Goal: Task Accomplishment & Management: Complete application form

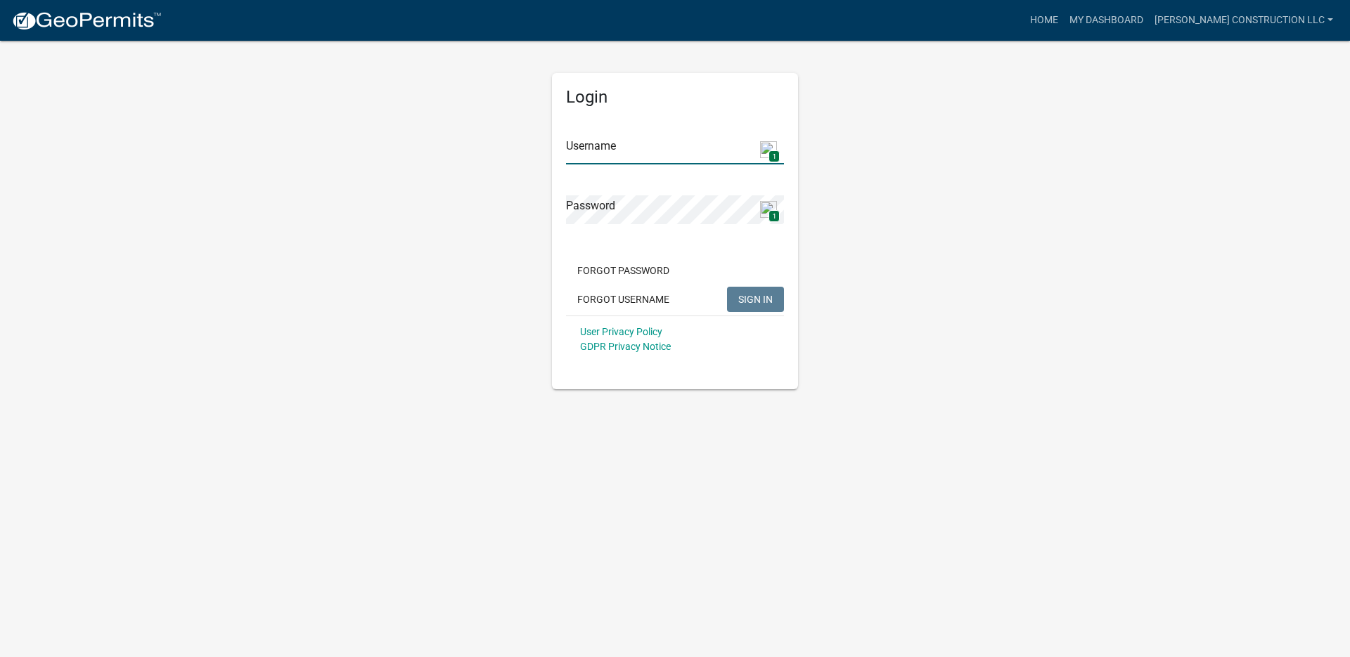
type input "[PERSON_NAME] Construction LLC"
click at [751, 311] on button "SIGN IN" at bounding box center [755, 299] width 57 height 25
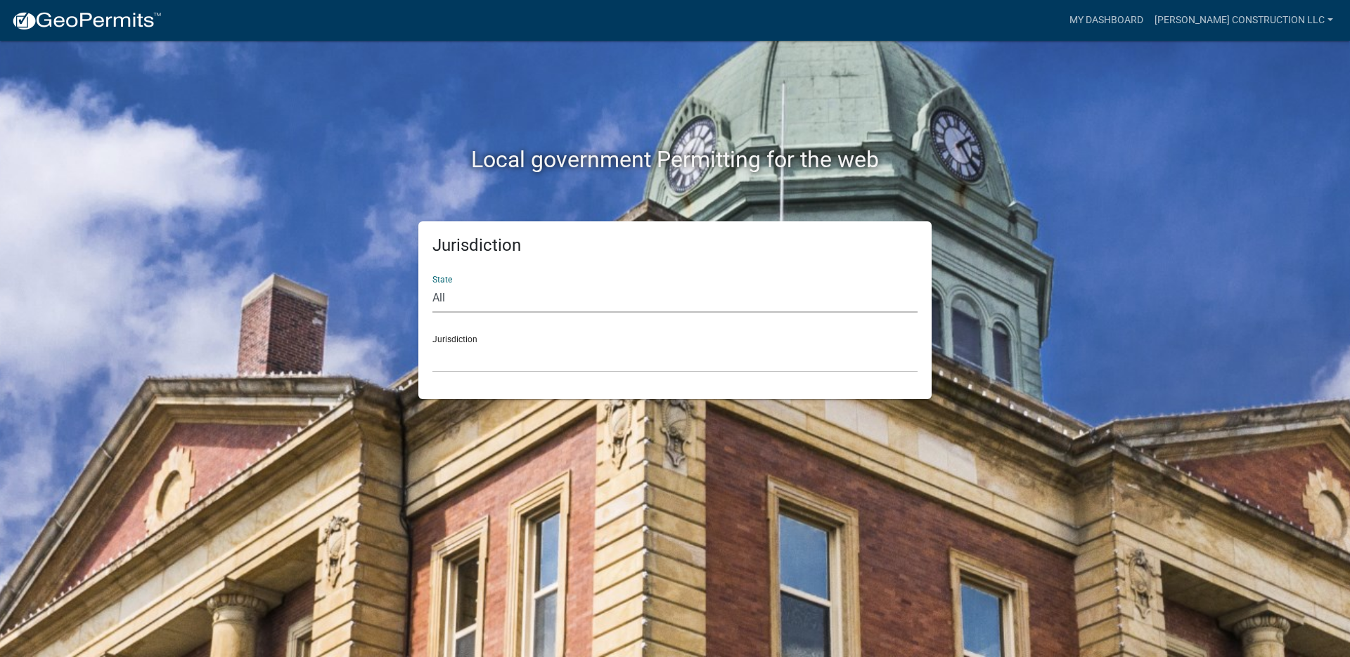
click at [456, 298] on select "All Colorado Georgia Indiana Iowa Kansas Minnesota Ohio South Carolina Wisconsin" at bounding box center [674, 298] width 485 height 29
select select "[US_STATE]"
click at [432, 284] on select "All Colorado Georgia Indiana Iowa Kansas Minnesota Ohio South Carolina Wisconsin" at bounding box center [674, 298] width 485 height 29
click at [459, 363] on select "City of Charlestown, Indiana City of Jeffersonville, Indiana City of Logansport…" at bounding box center [674, 358] width 485 height 29
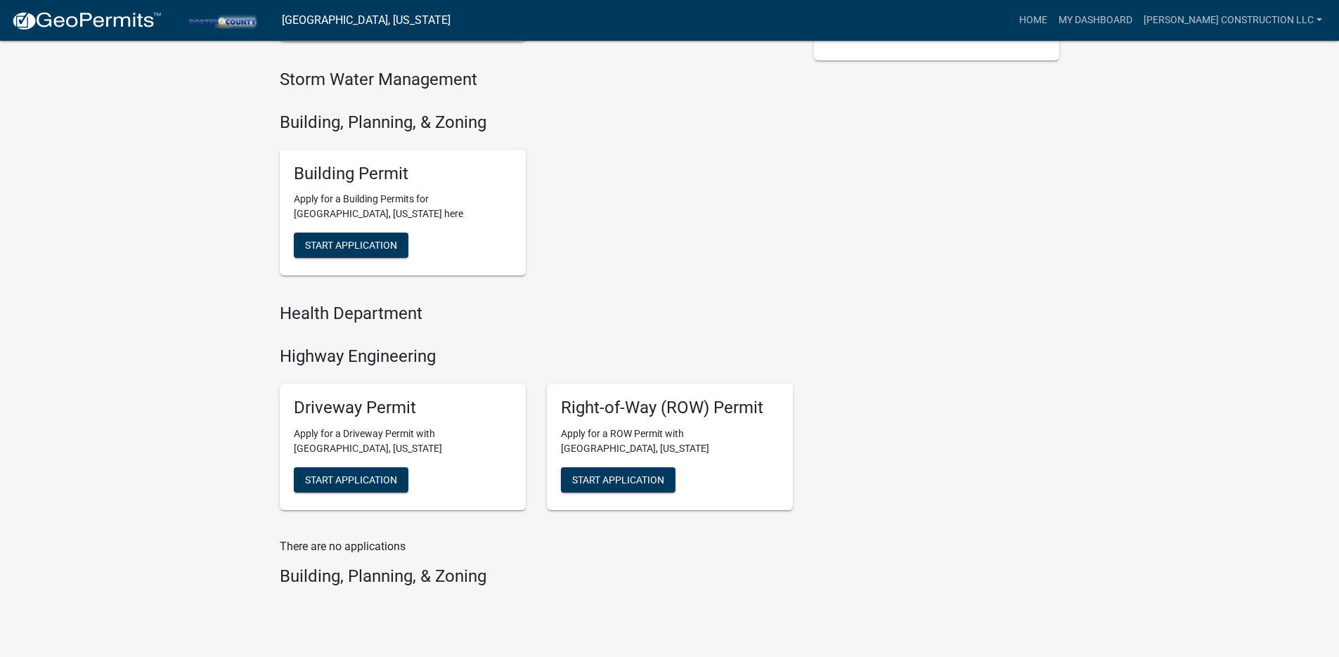
scroll to position [440, 0]
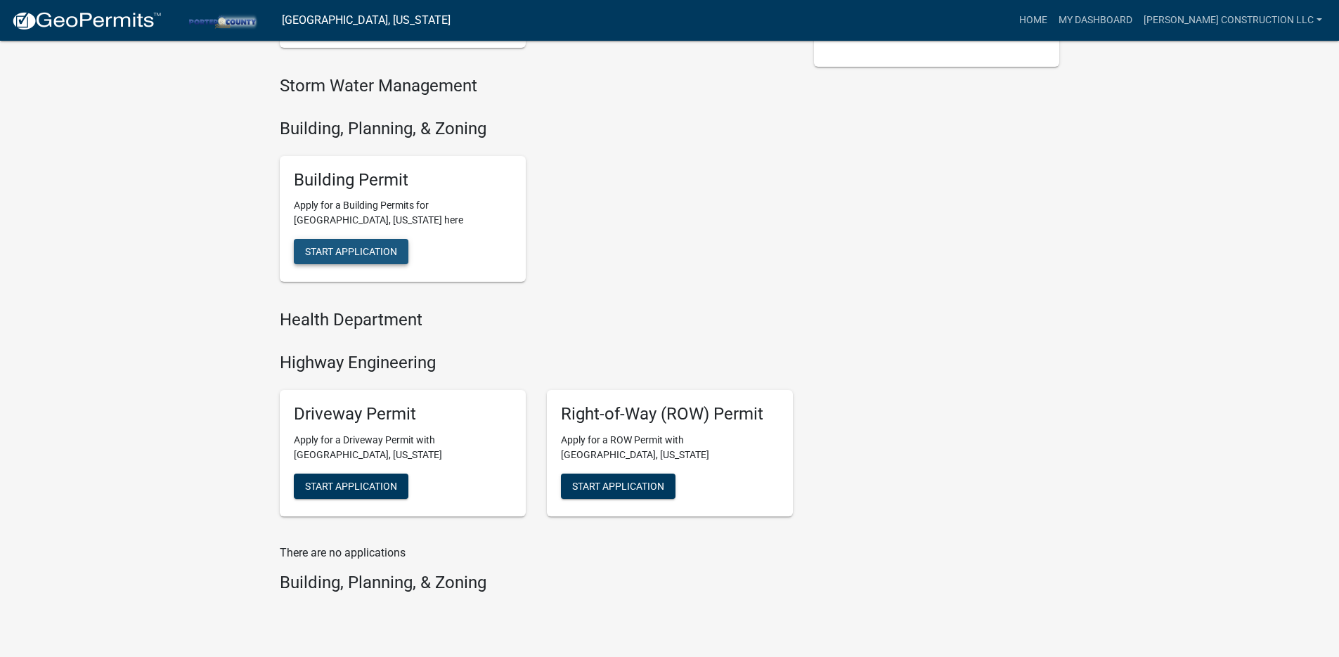
click at [329, 242] on button "Start Application" at bounding box center [351, 251] width 115 height 25
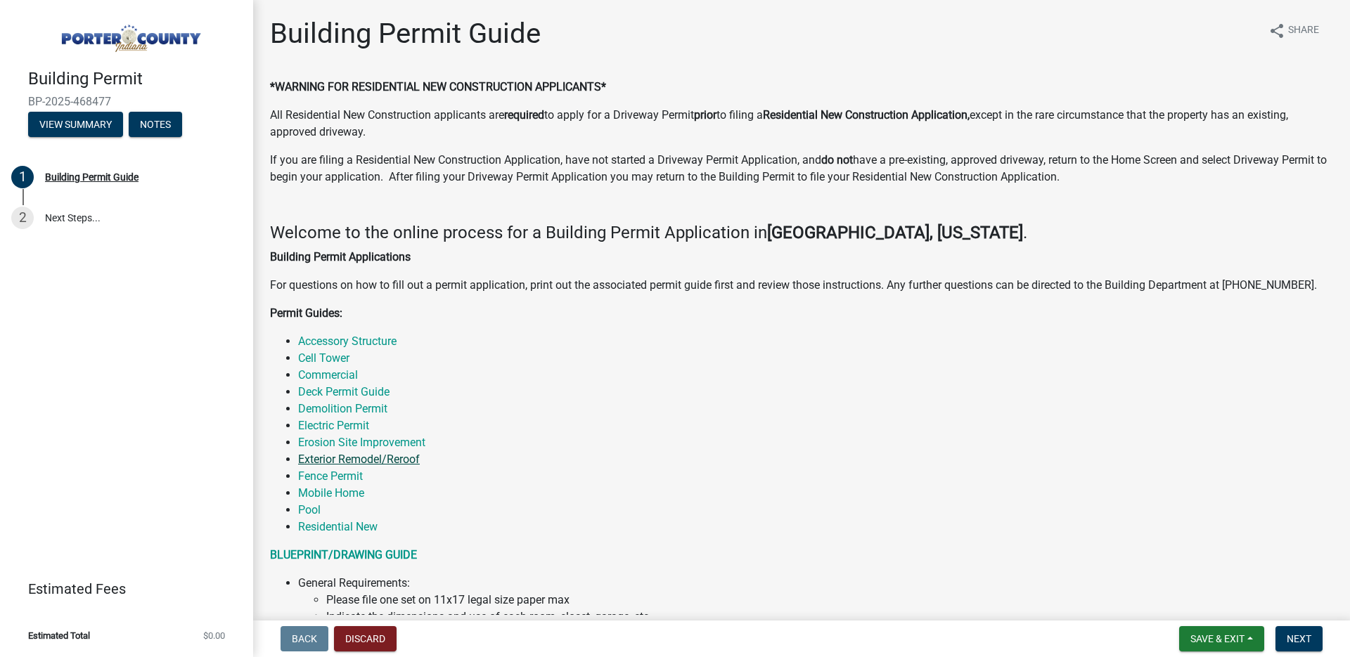
click at [401, 464] on link "Exterior Remodel/Reroof" at bounding box center [359, 459] width 122 height 13
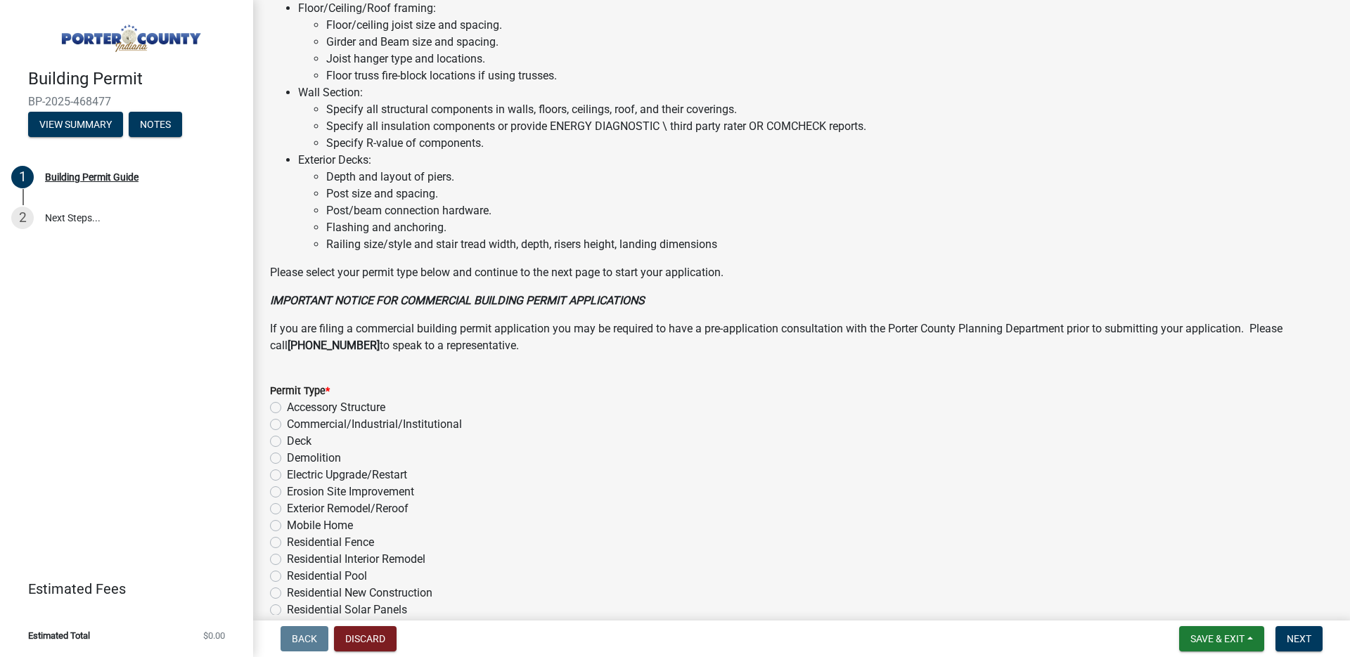
scroll to position [883, 0]
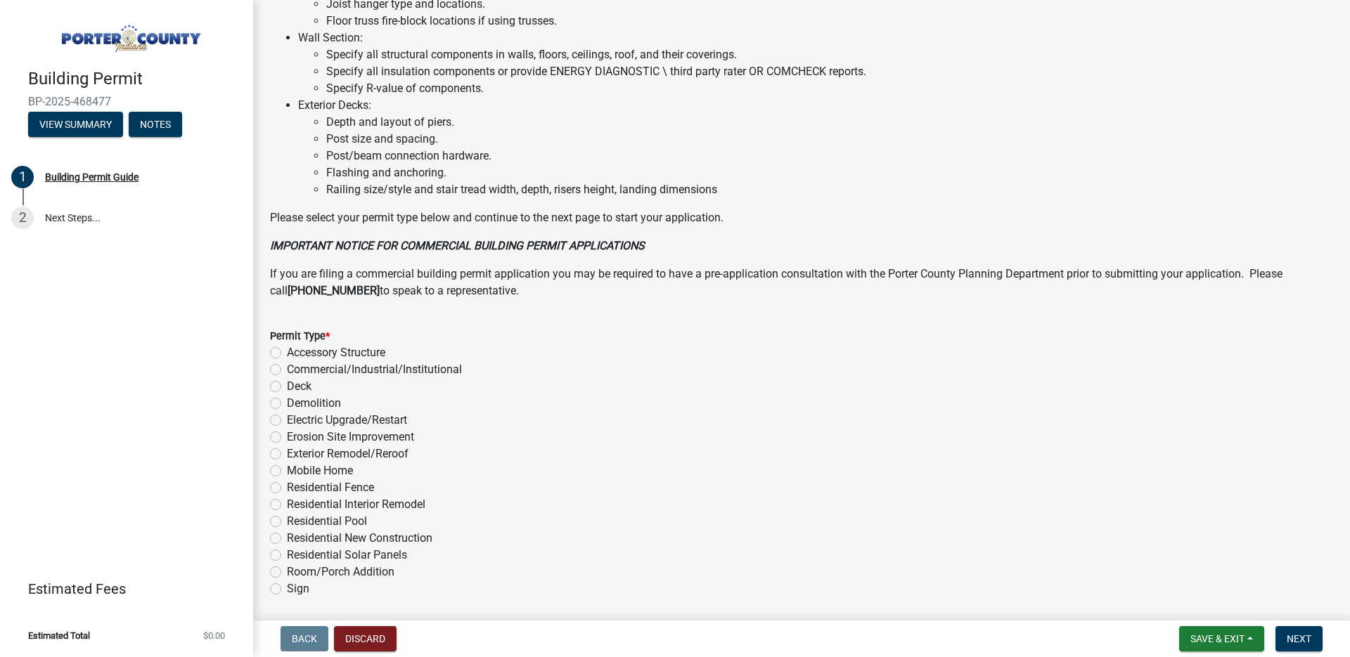
click at [285, 454] on div "Exterior Remodel/Reroof" at bounding box center [801, 454] width 1063 height 17
click at [287, 454] on label "Exterior Remodel/Reroof" at bounding box center [348, 454] width 122 height 17
click at [287, 454] on input "Exterior Remodel/Reroof" at bounding box center [291, 450] width 9 height 9
radio input "true"
click at [1295, 634] on span "Next" at bounding box center [1298, 638] width 25 height 11
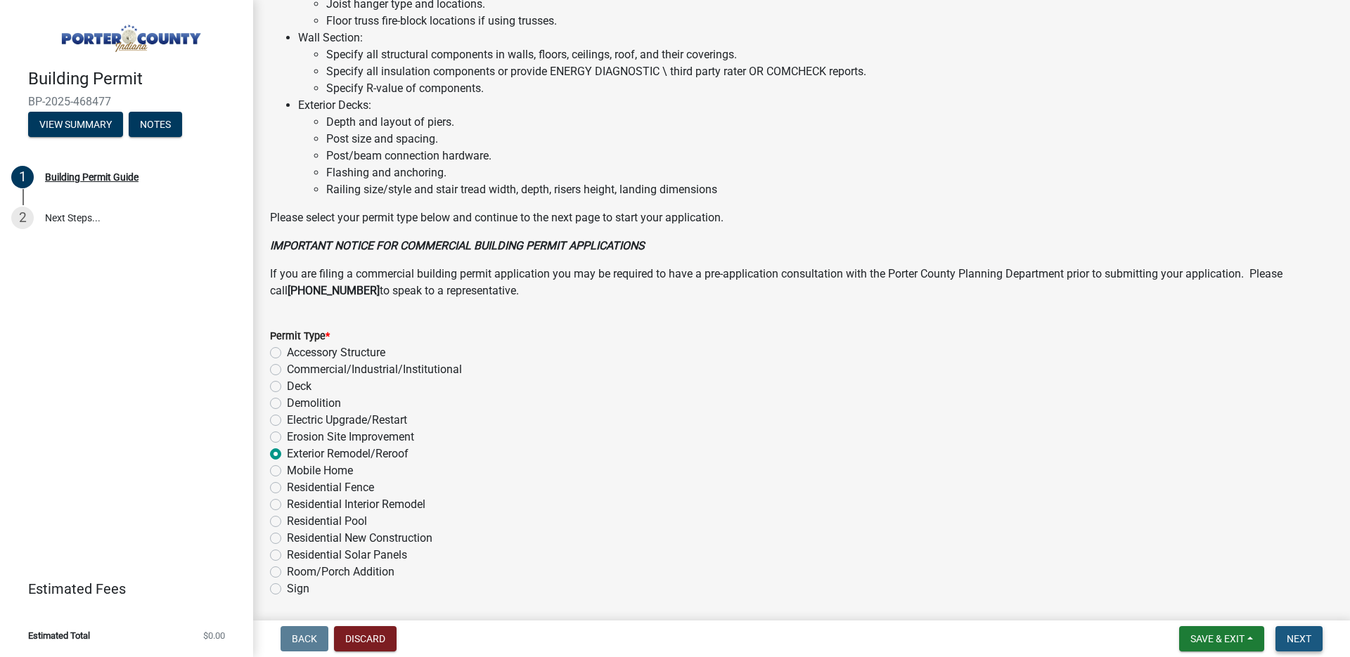
scroll to position [0, 0]
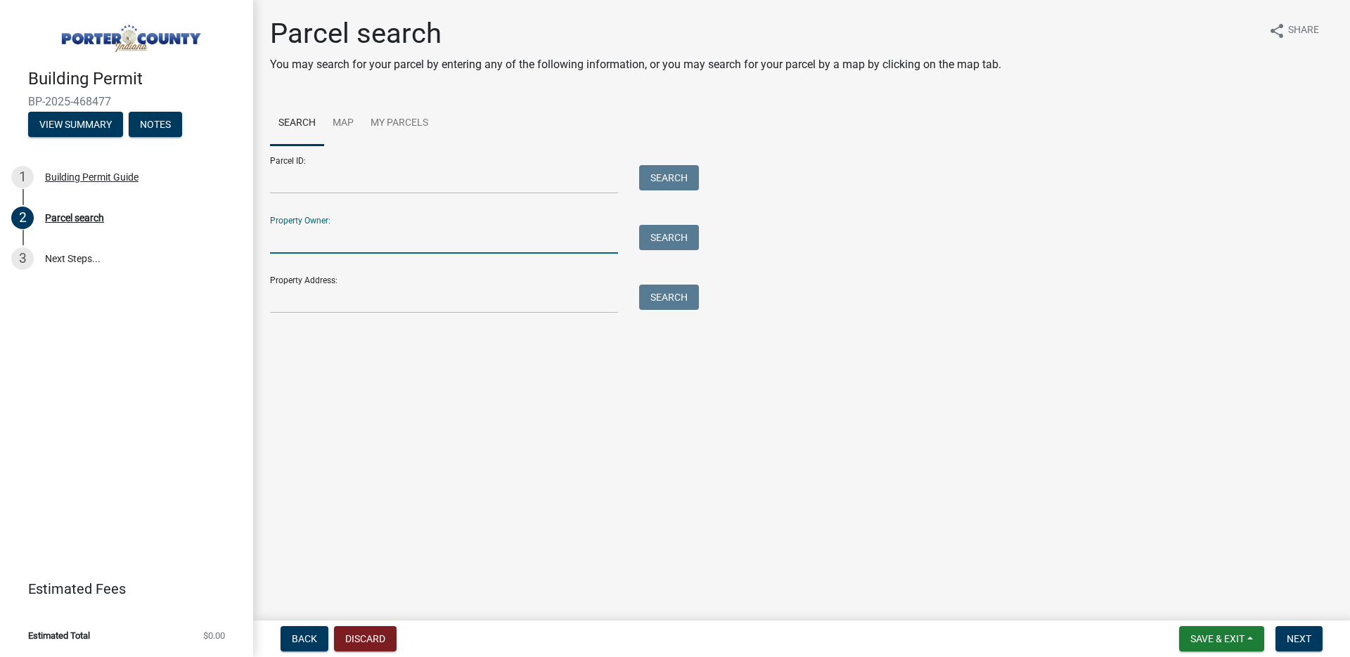
click at [351, 240] on input "Property Owner:" at bounding box center [444, 239] width 348 height 29
type input "Robert Taylor"
click at [677, 234] on button "Search" at bounding box center [669, 237] width 60 height 25
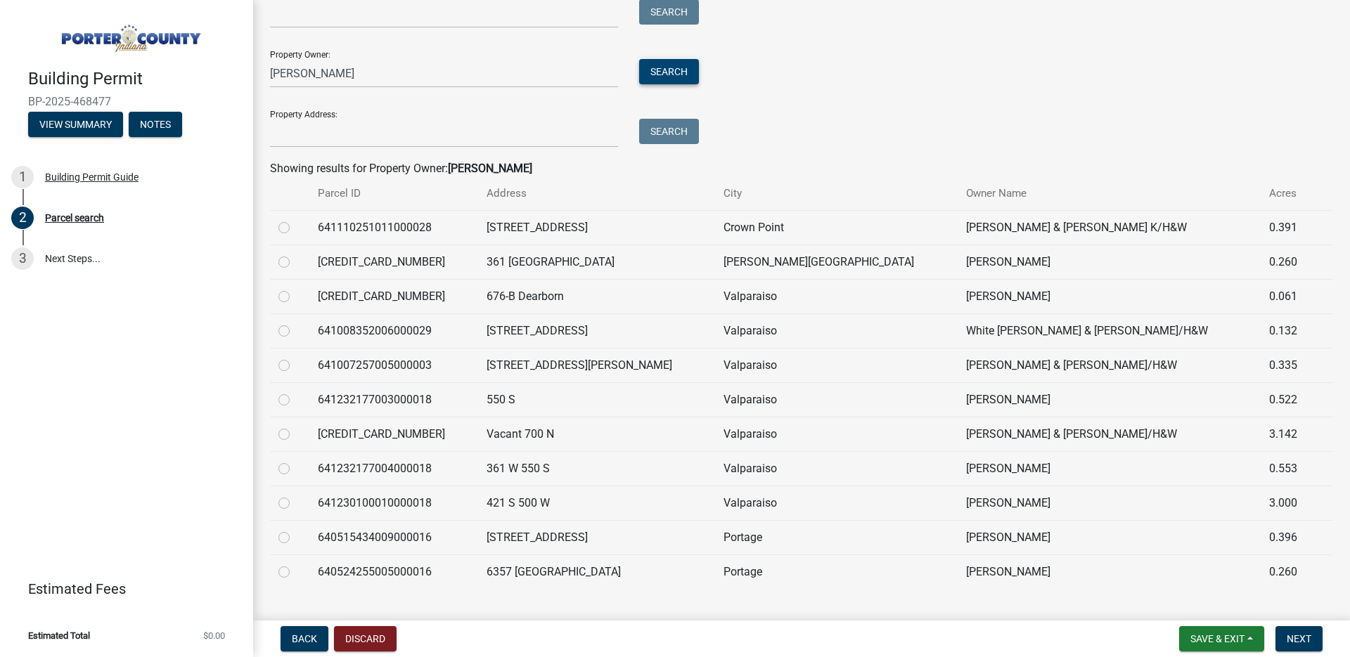
scroll to position [195, 0]
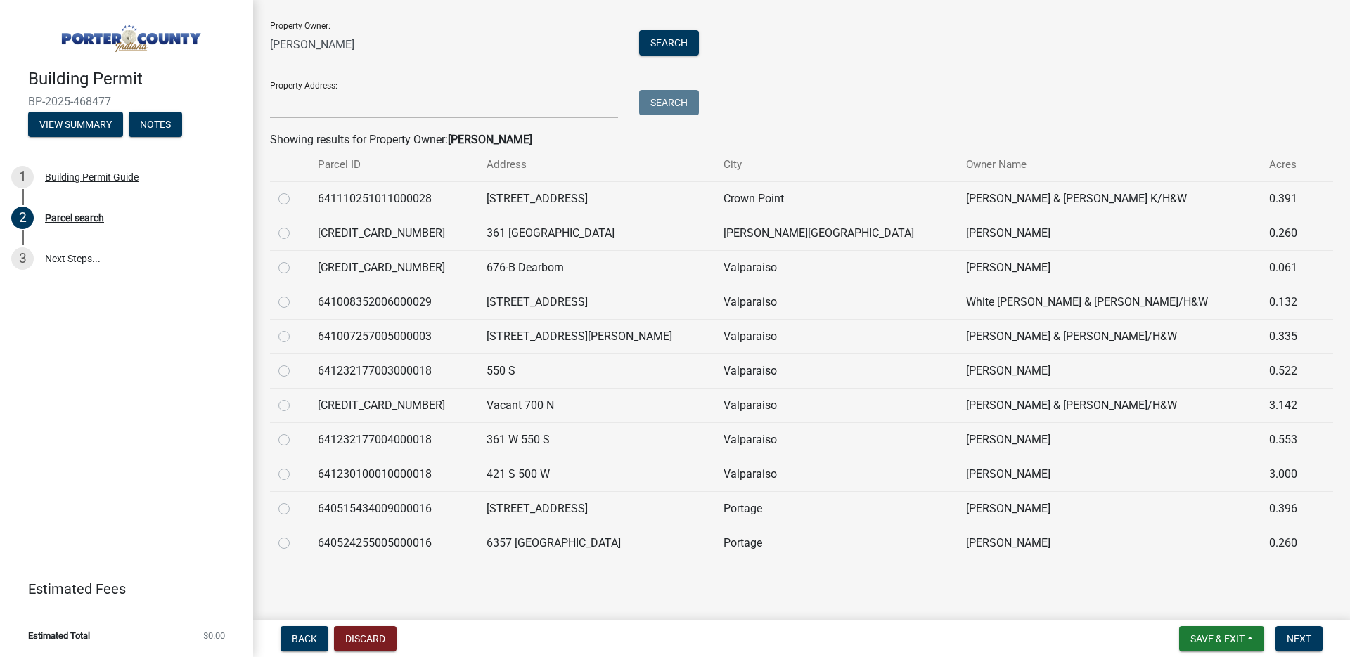
click at [295, 466] on label at bounding box center [295, 466] width 0 height 0
click at [295, 475] on input "radio" at bounding box center [299, 470] width 9 height 9
radio input "true"
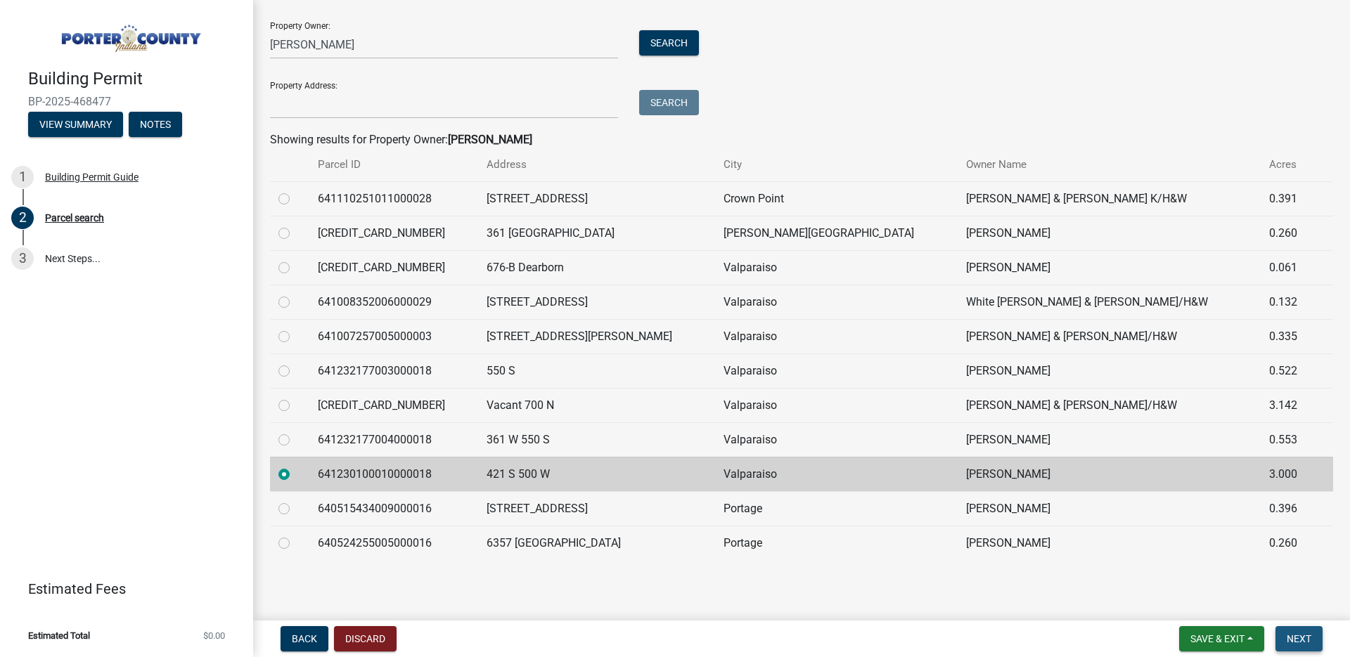
click at [1306, 635] on span "Next" at bounding box center [1298, 638] width 25 height 11
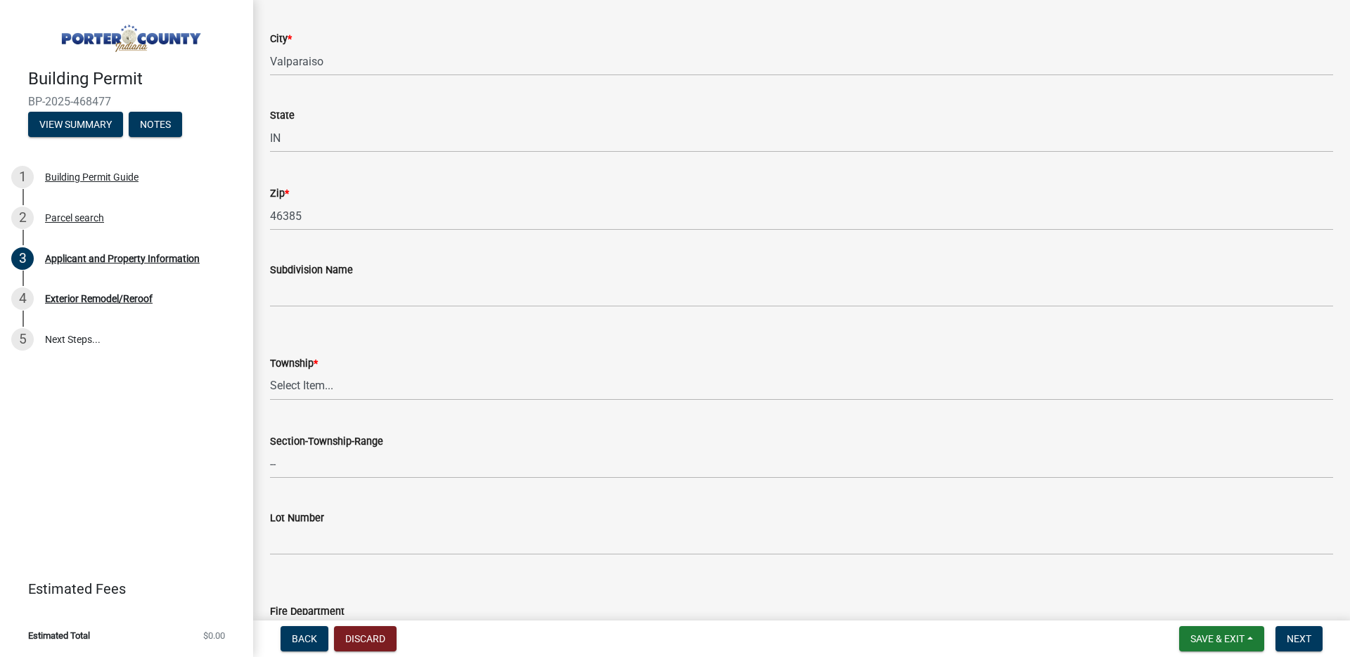
scroll to position [370, 0]
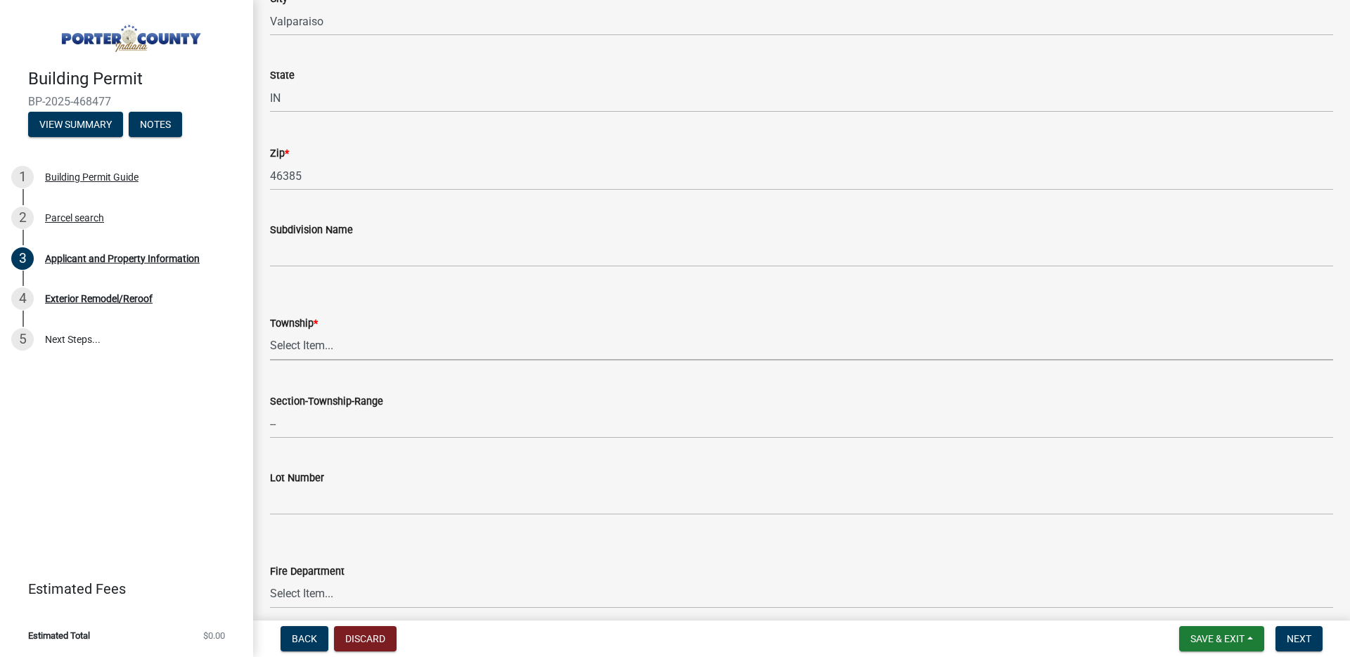
click at [300, 344] on select "Select Item... Boone Center Jackson Liberty Morgan Pine Pleasant Portage Porter…" at bounding box center [801, 346] width 1063 height 29
click at [270, 332] on select "Select Item... Boone Center Jackson Liberty Morgan Pine Pleasant Portage Porter…" at bounding box center [801, 346] width 1063 height 29
select select "8c5c5d2f-5024-43e1-983d-8a6c0483800f"
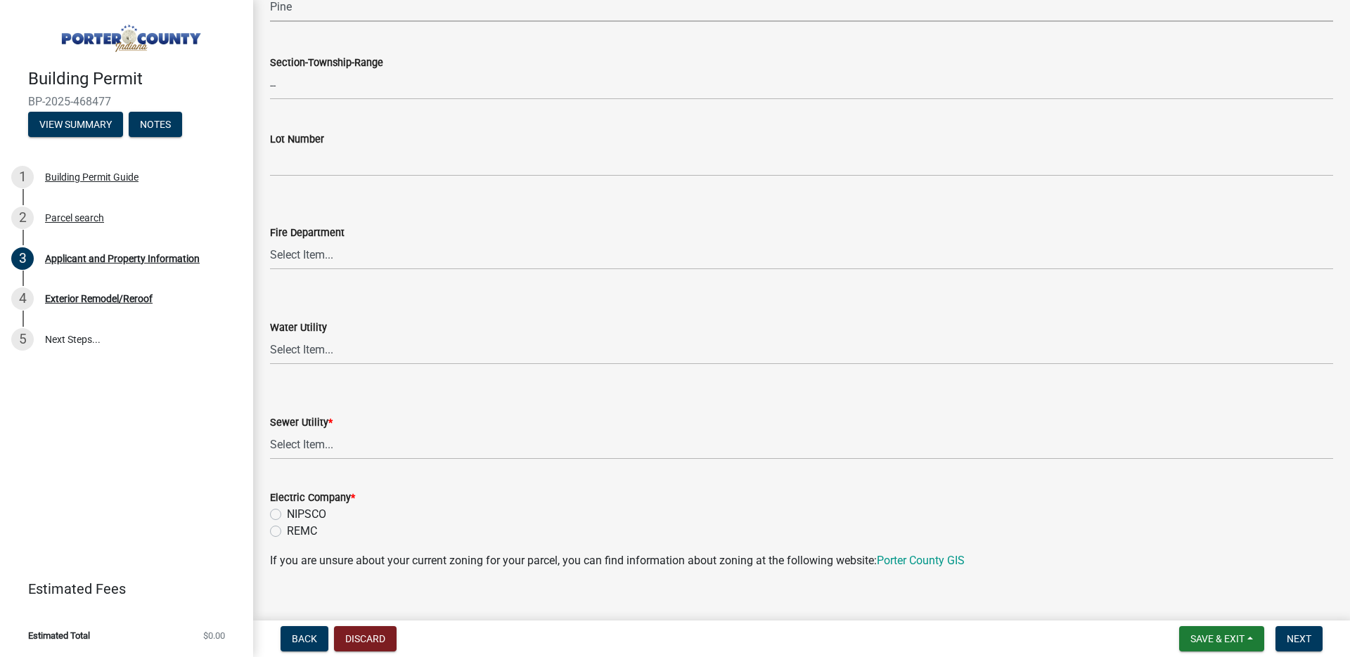
scroll to position [724, 0]
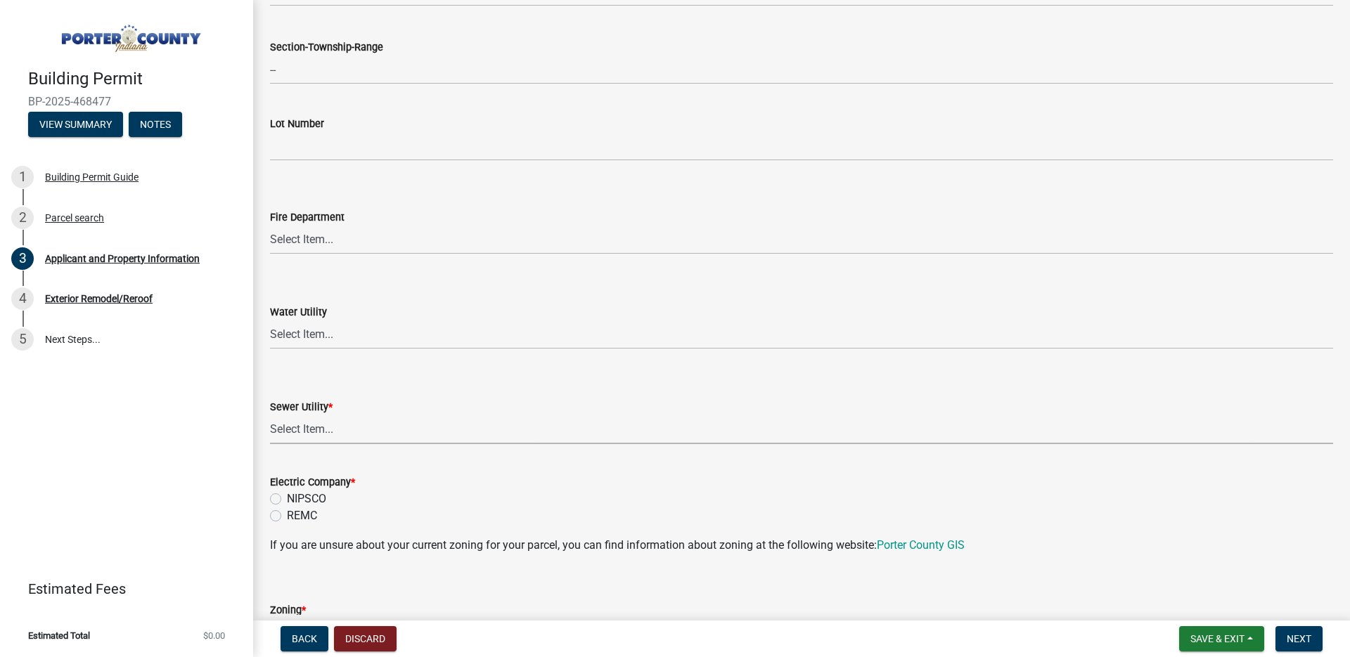
click at [392, 437] on select "Select Item... Aqua Indiana Inc Damon Run Falling Waters Lake Eliza - LEACD Nat…" at bounding box center [801, 429] width 1063 height 29
click at [270, 415] on select "Select Item... Aqua Indiana Inc Damon Run Falling Waters Lake Eliza - LEACD Nat…" at bounding box center [801, 429] width 1063 height 29
select select "ea6751d4-6bf7-4a16-89ee-f7801ab82aa1"
click at [287, 503] on label "NIPSCO" at bounding box center [306, 499] width 39 height 17
click at [287, 500] on input "NIPSCO" at bounding box center [291, 495] width 9 height 9
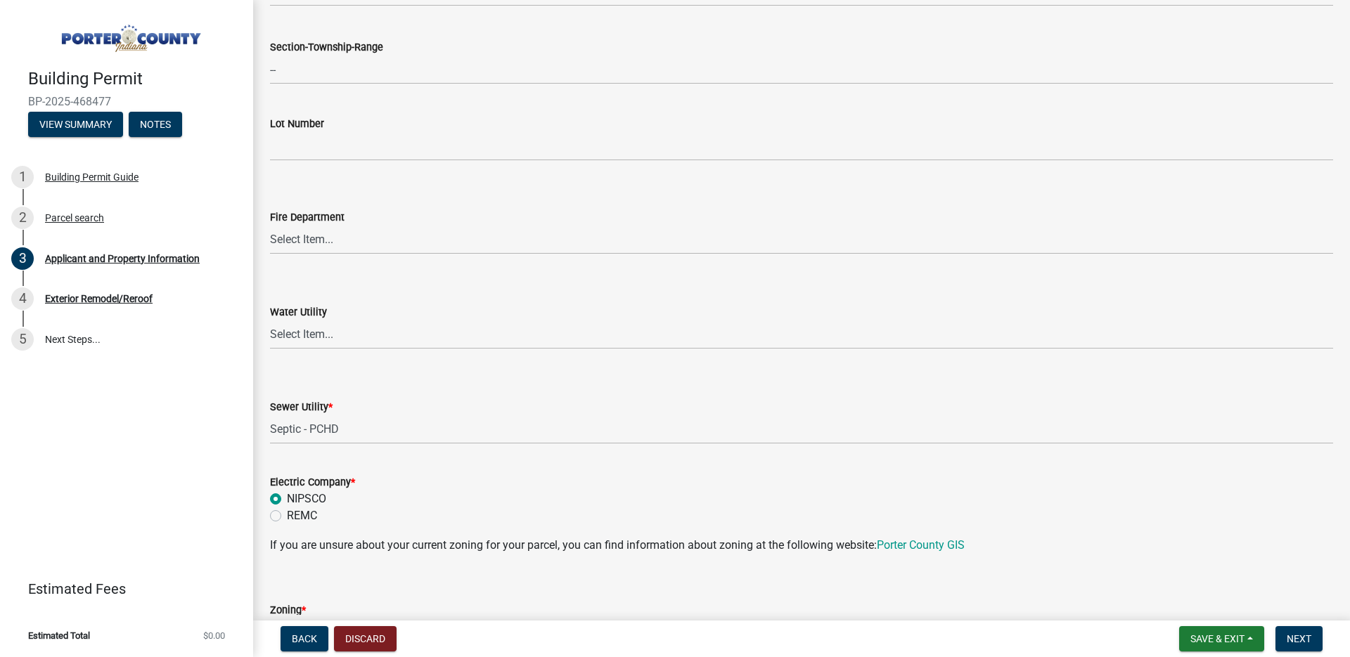
radio input "true"
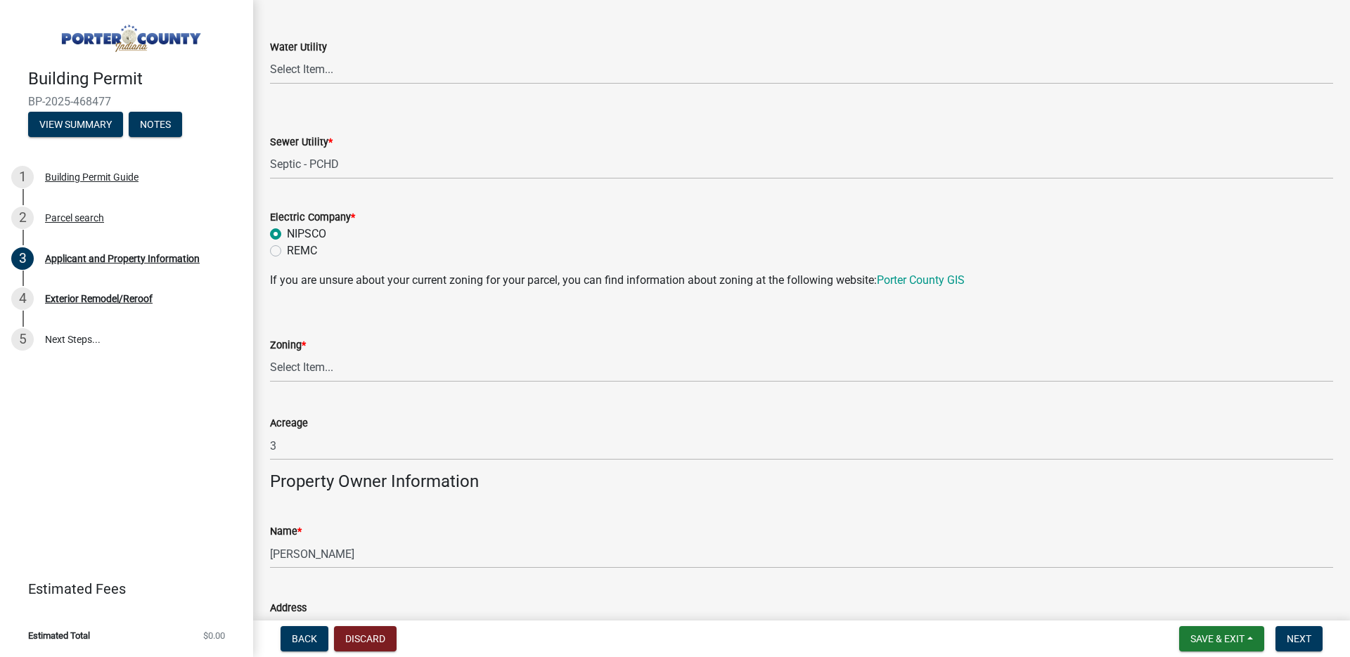
scroll to position [1002, 0]
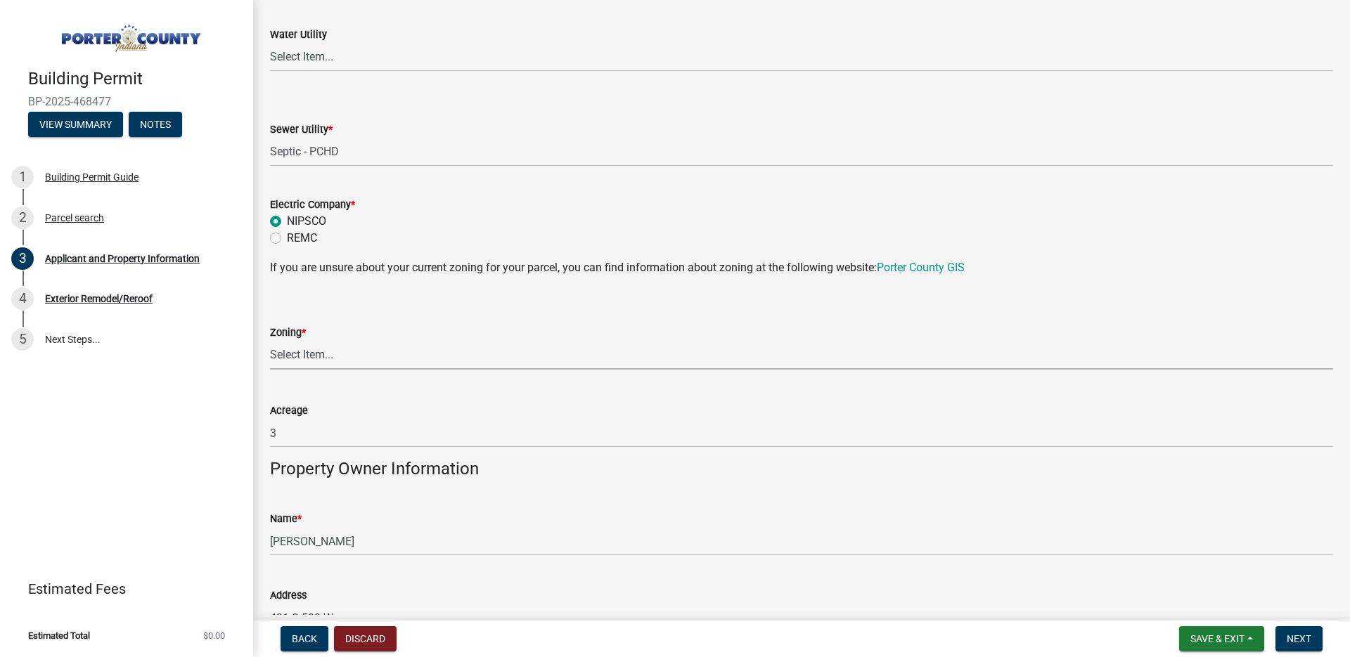
click at [386, 354] on select "Select Item... A1 A2 CH CM CN I1 I2 I3 IN MP OT P1 P2 PUD R1 R2 R3 R4 RL RR" at bounding box center [801, 355] width 1063 height 29
click at [270, 341] on select "Select Item... A1 A2 CH CM CN I1 I2 I3 IN MP OT P1 P2 PUD R1 R2 R3 R4 RL RR" at bounding box center [801, 355] width 1063 height 29
select select "e2d1b1d7-ccc9-456b-9e96-e16306515997"
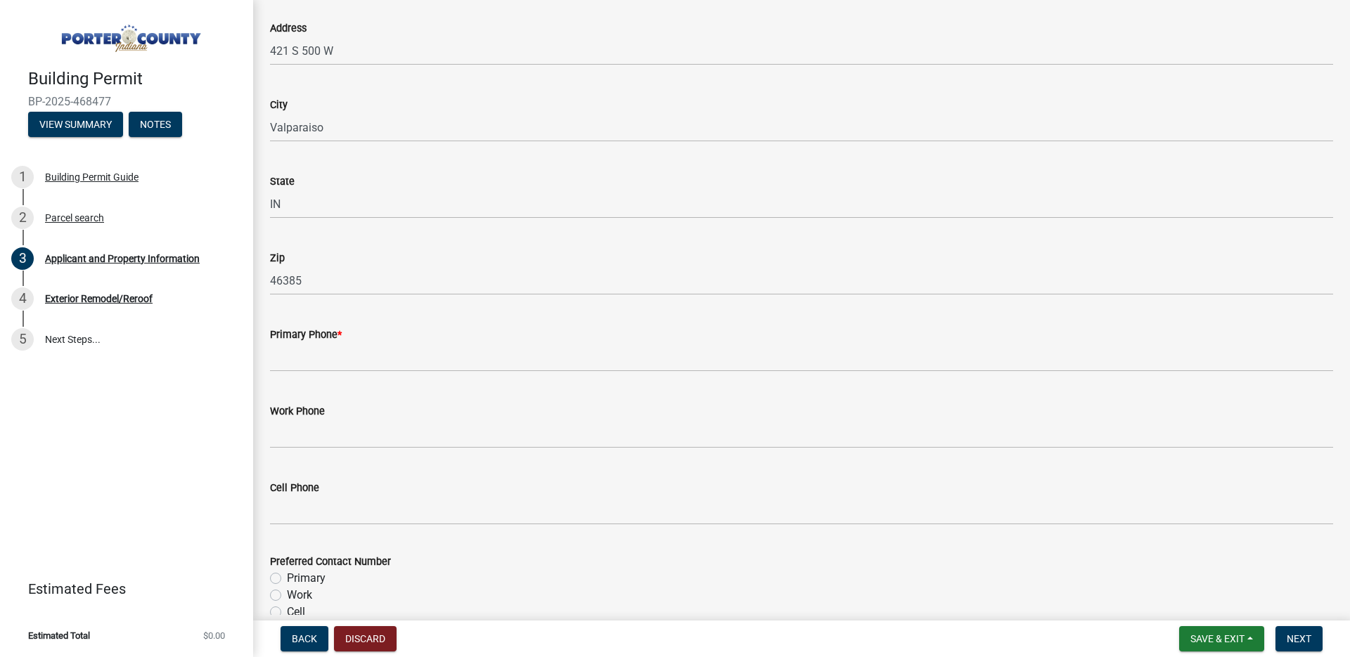
scroll to position [1572, 0]
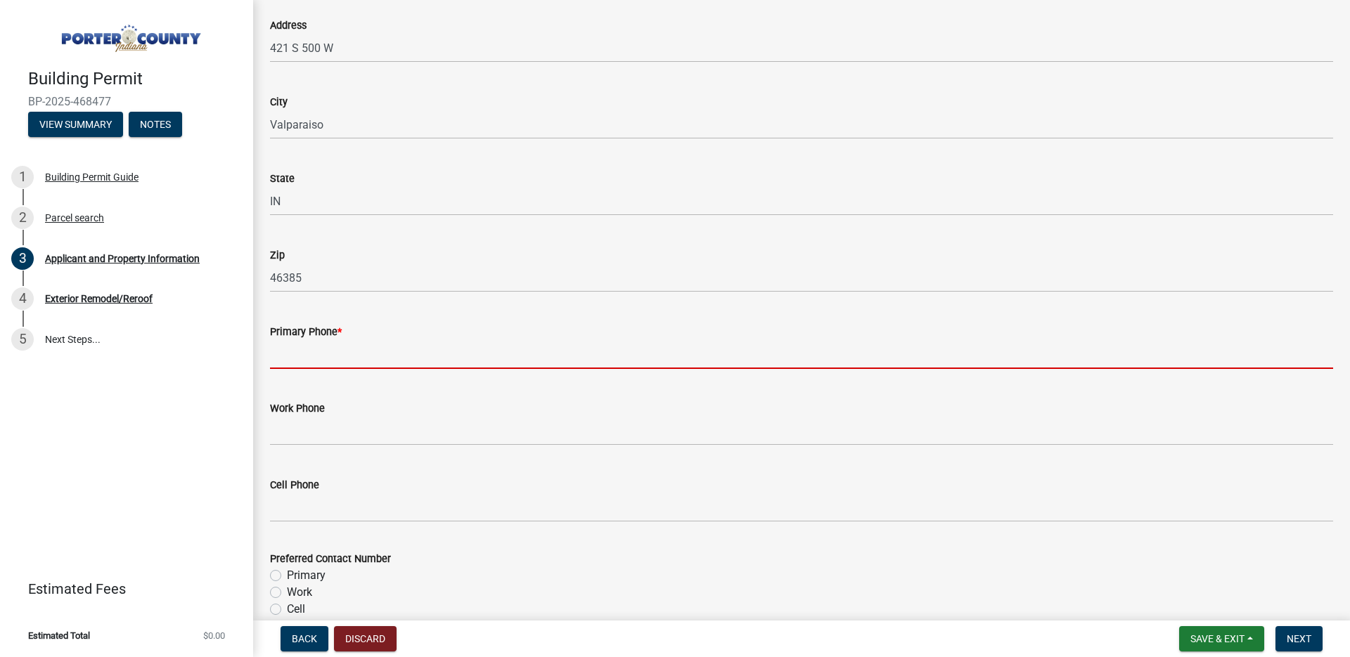
click at [361, 348] on input "Primary Phone *" at bounding box center [801, 354] width 1063 height 29
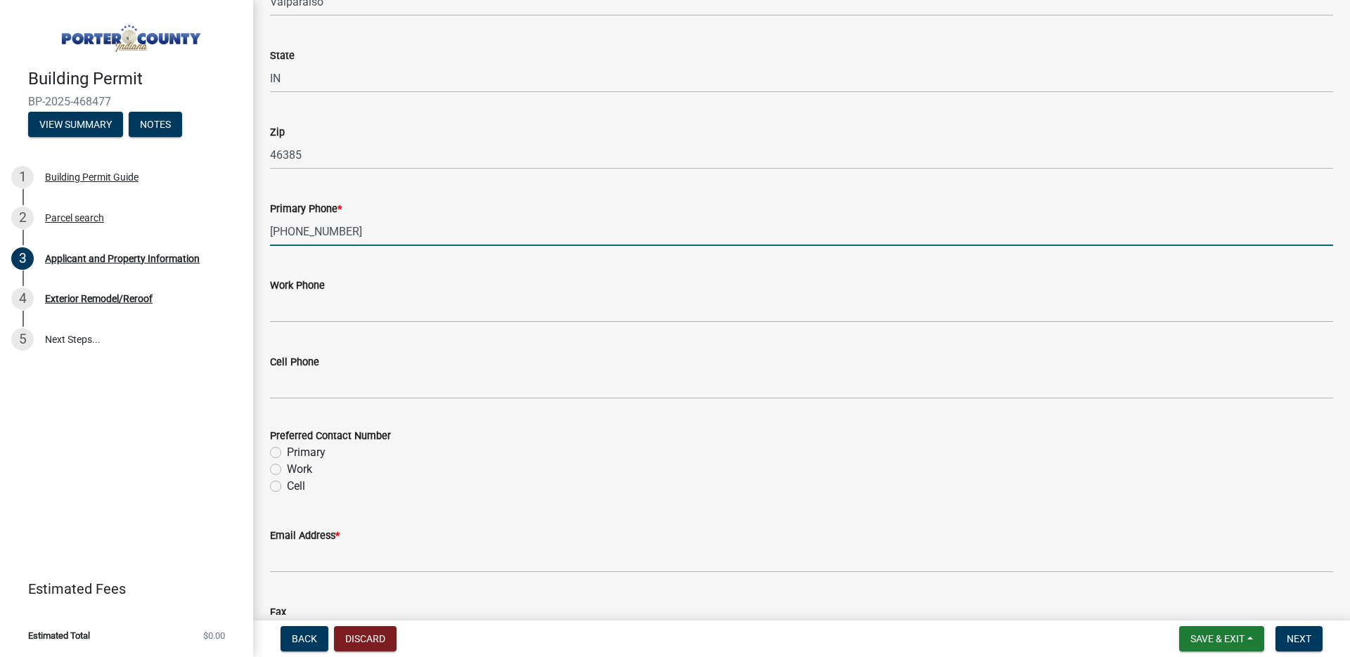
scroll to position [1790, 0]
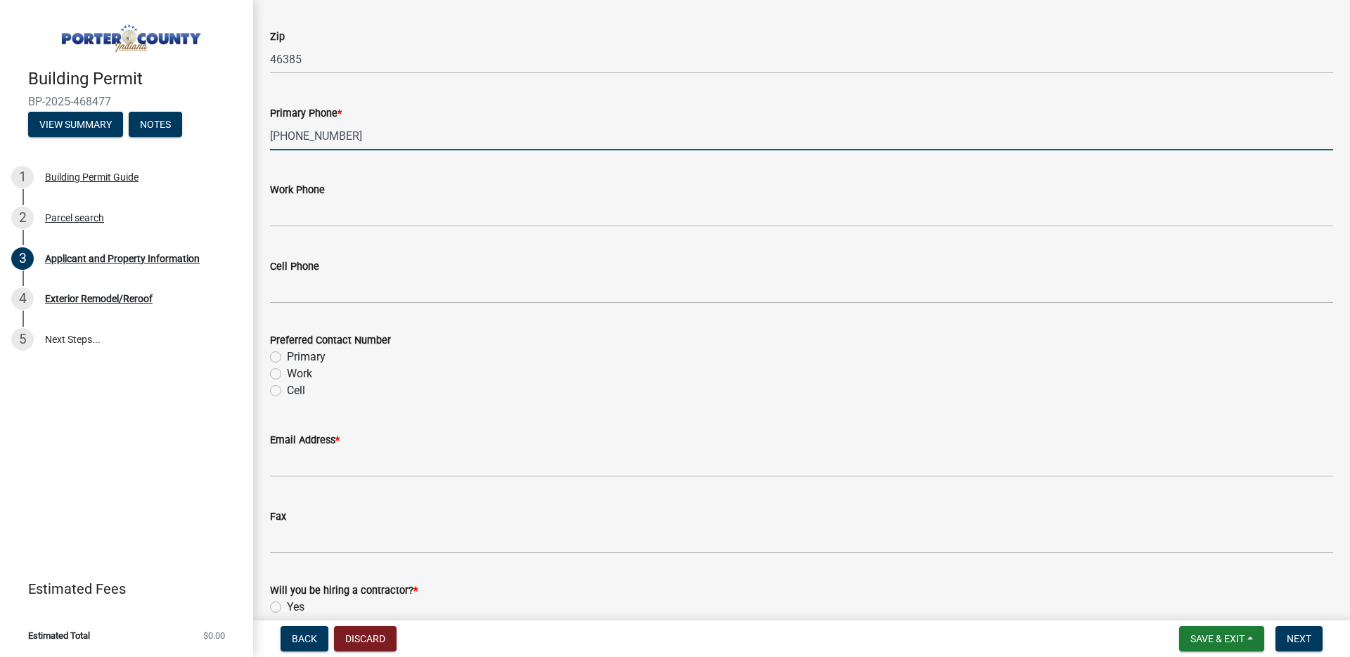
type input "219-309-5007"
click at [287, 356] on label "Primary" at bounding box center [306, 357] width 39 height 17
click at [287, 356] on input "Primary" at bounding box center [291, 353] width 9 height 9
radio input "true"
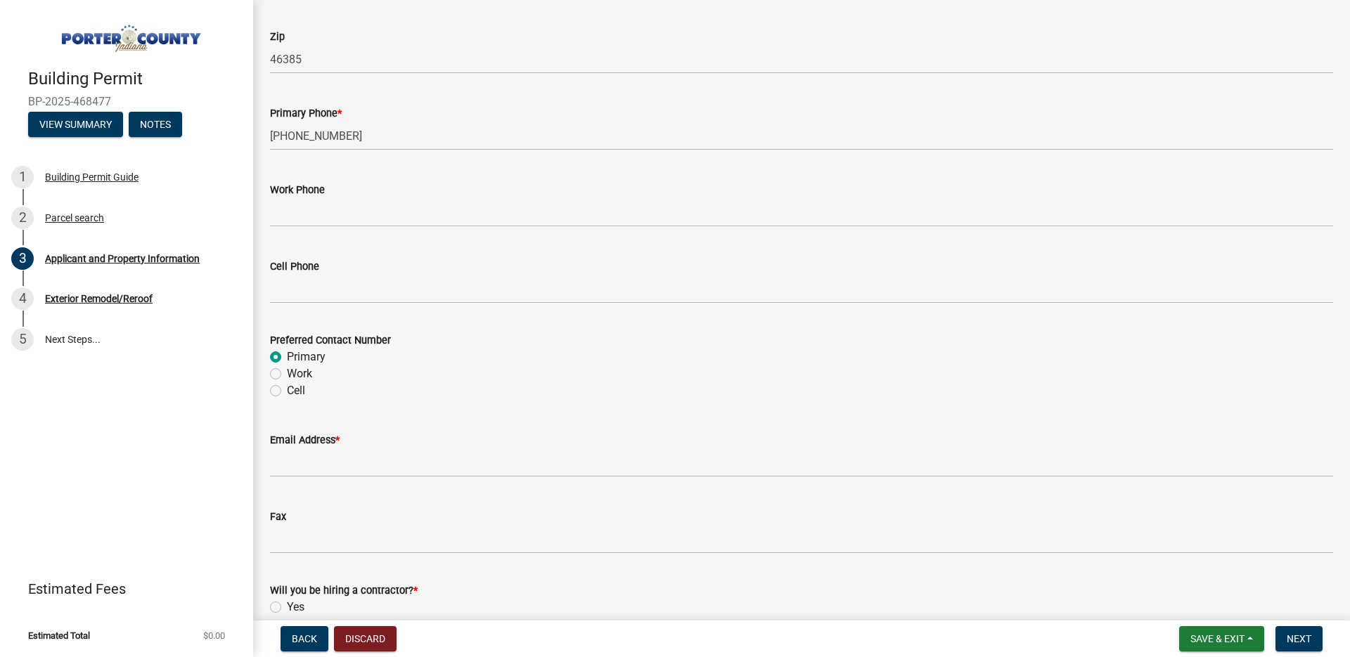
click at [268, 455] on div "Email Address *" at bounding box center [801, 444] width 1084 height 65
drag, startPoint x: 299, startPoint y: 479, endPoint x: 307, endPoint y: 462, distance: 17.9
click at [299, 477] on wm-data-entity-input "Email Address *" at bounding box center [801, 450] width 1063 height 77
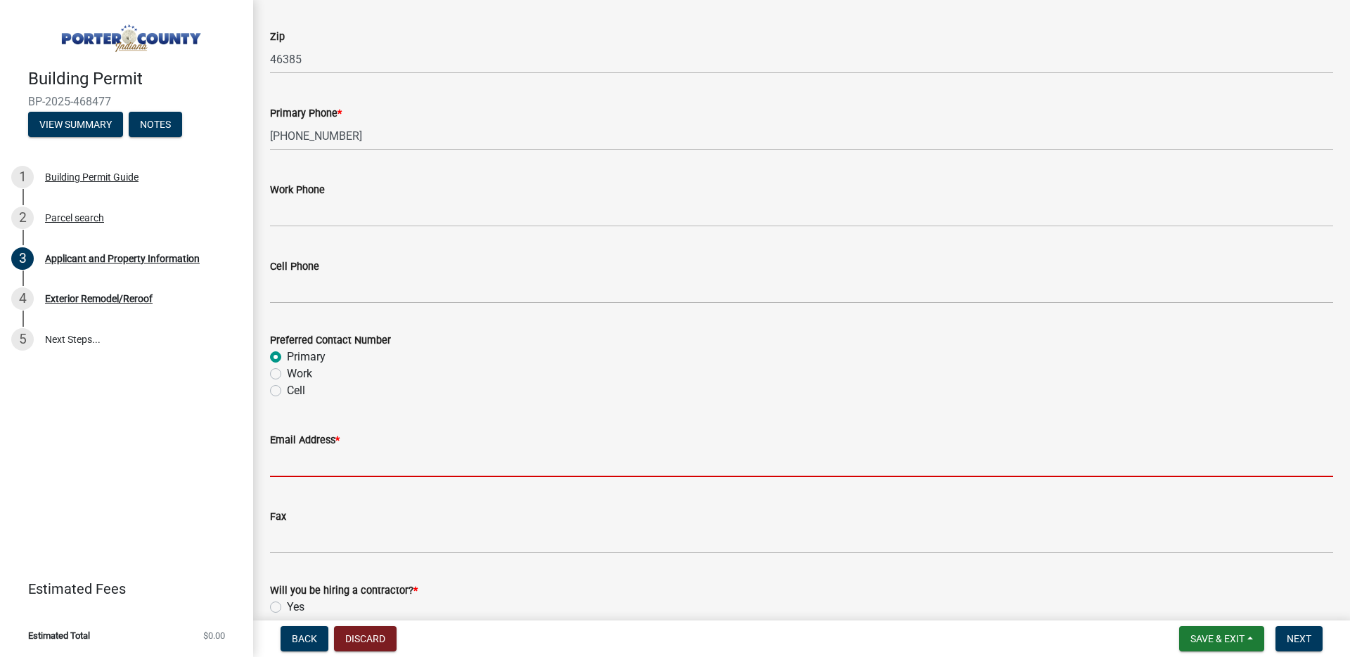
click at [307, 463] on input "Email Address *" at bounding box center [801, 462] width 1063 height 29
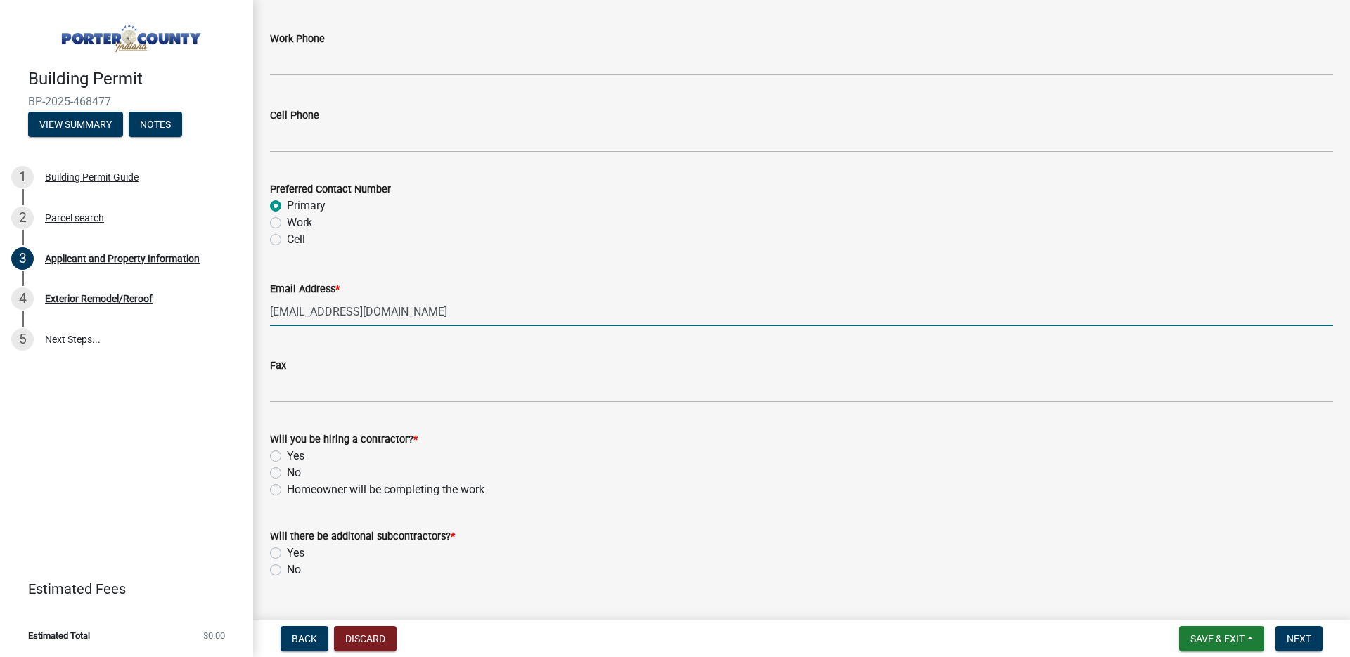
scroll to position [1972, 0]
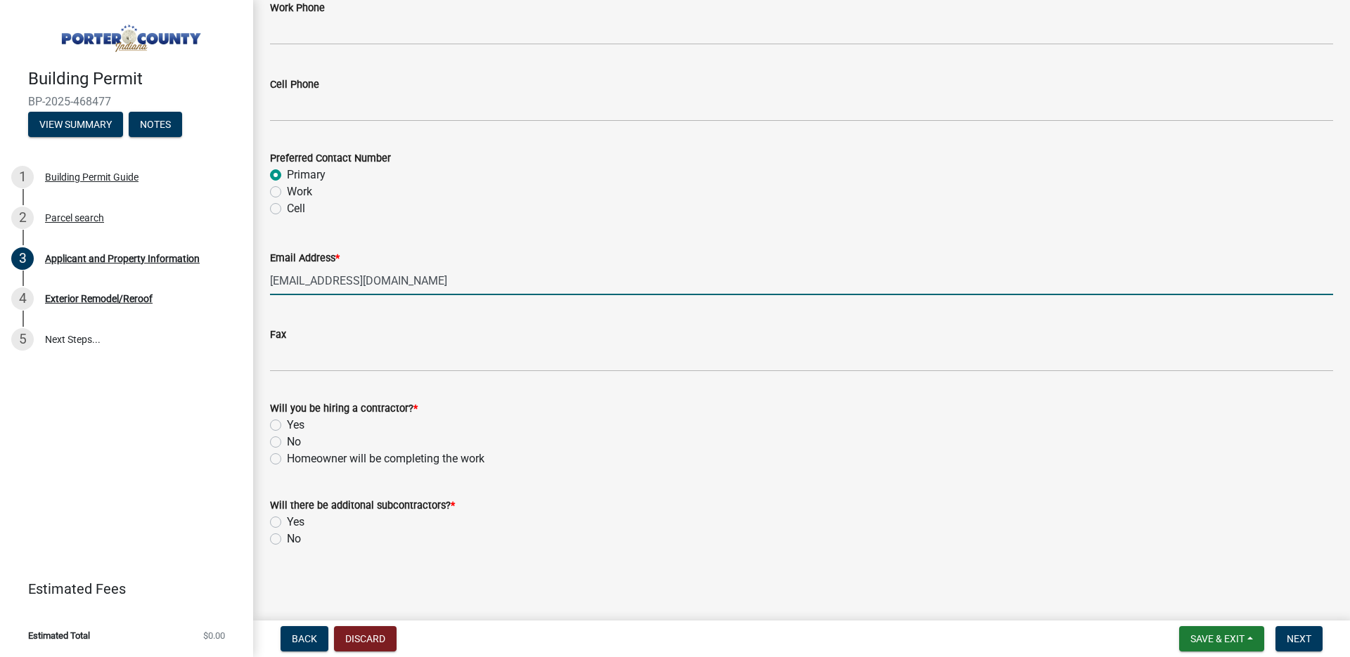
type input "michelenemma@hotmail.com"
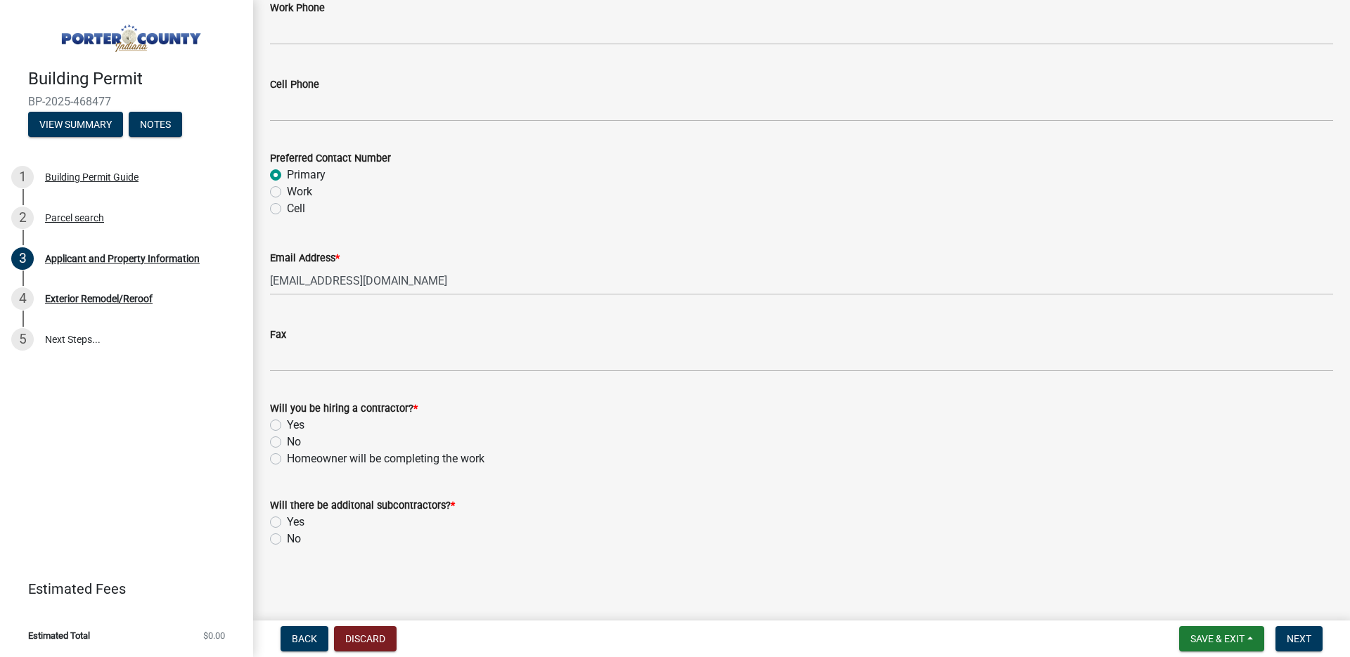
click at [287, 424] on label "Yes" at bounding box center [296, 425] width 18 height 17
click at [287, 424] on input "Yes" at bounding box center [291, 421] width 9 height 9
radio input "true"
click at [287, 536] on label "No" at bounding box center [294, 539] width 14 height 17
click at [287, 536] on input "No" at bounding box center [291, 535] width 9 height 9
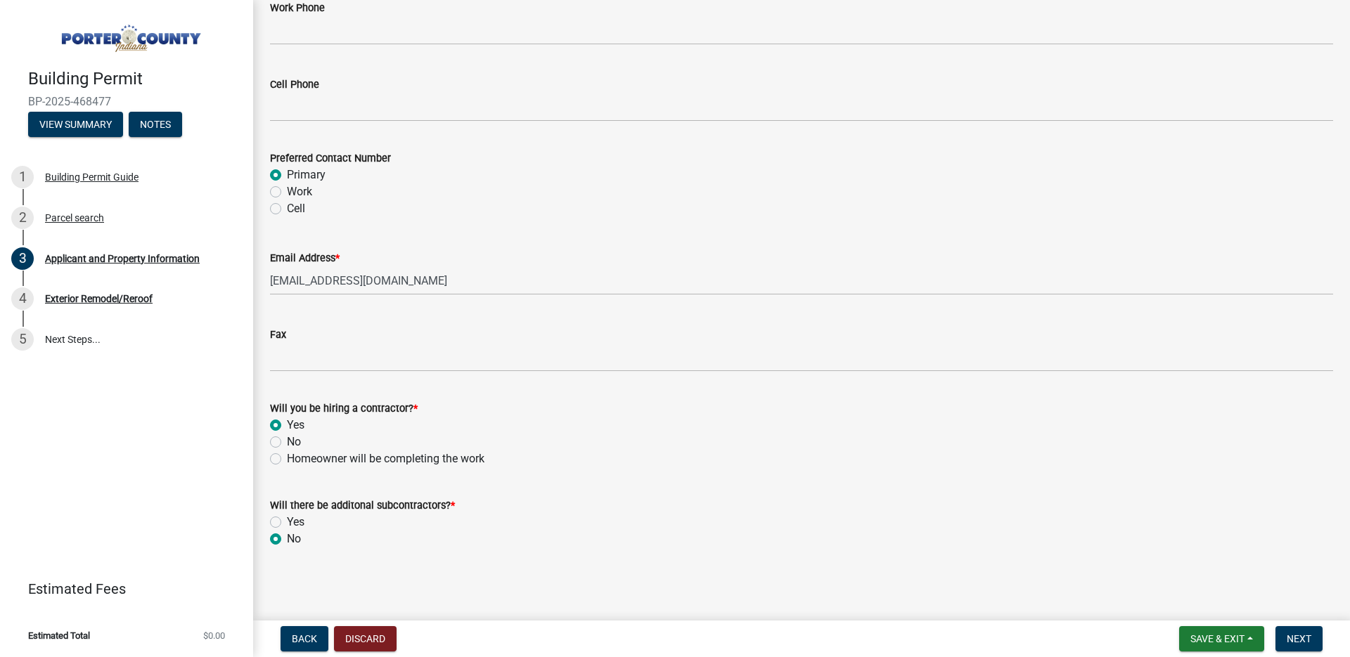
radio input "true"
click at [1289, 641] on span "Next" at bounding box center [1298, 638] width 25 height 11
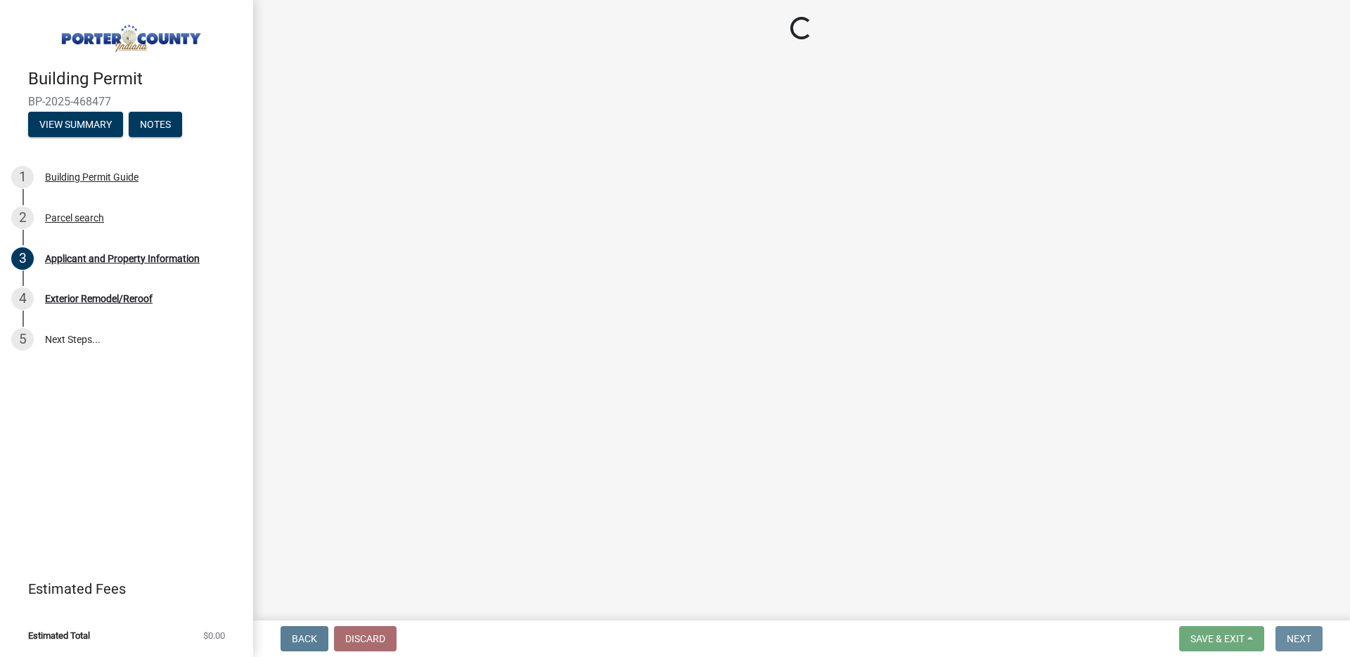
scroll to position [0, 0]
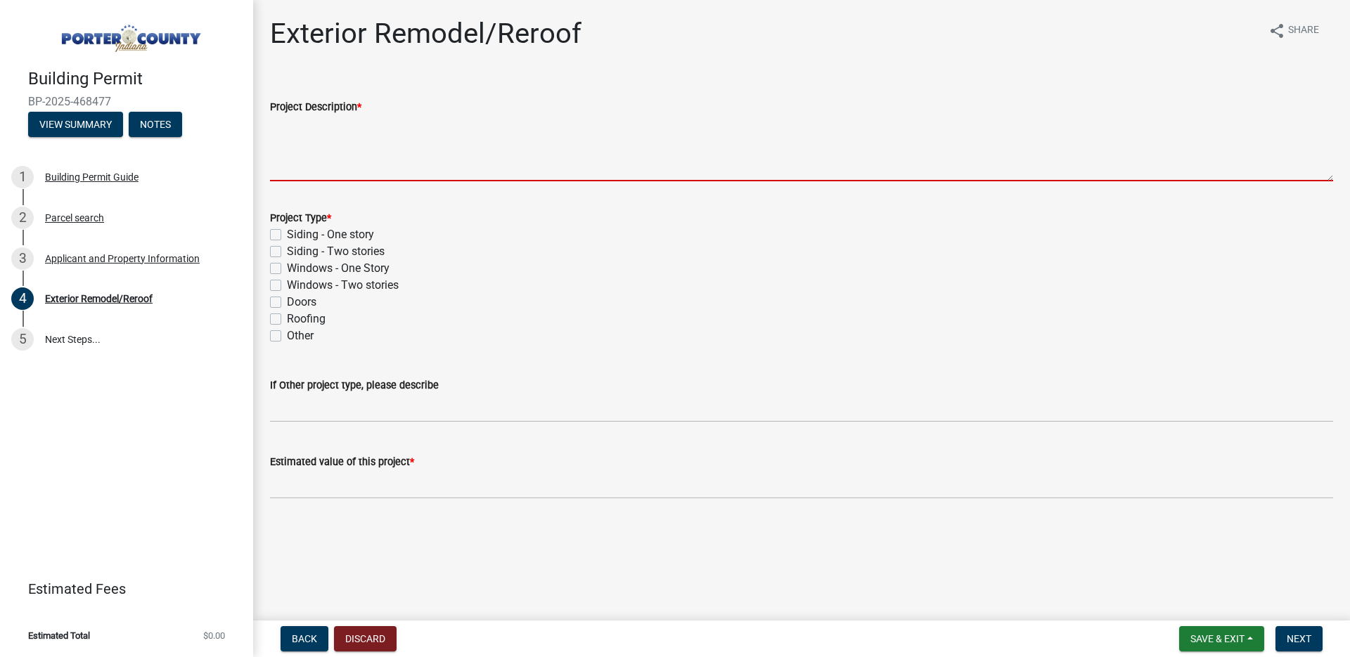
click at [285, 164] on textarea "Project Description *" at bounding box center [801, 148] width 1063 height 66
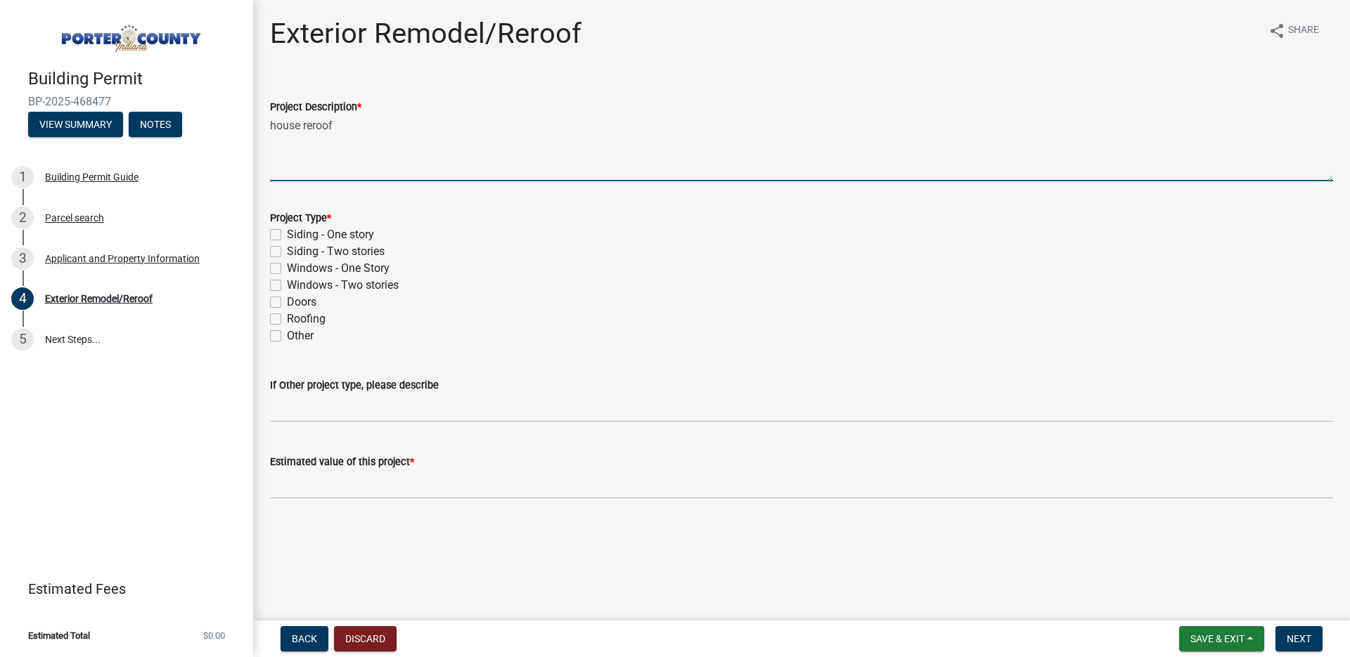
type textarea "house reroof"
click at [287, 315] on label "Roofing" at bounding box center [306, 319] width 39 height 17
click at [287, 315] on input "Roofing" at bounding box center [291, 315] width 9 height 9
checkbox input "true"
checkbox input "false"
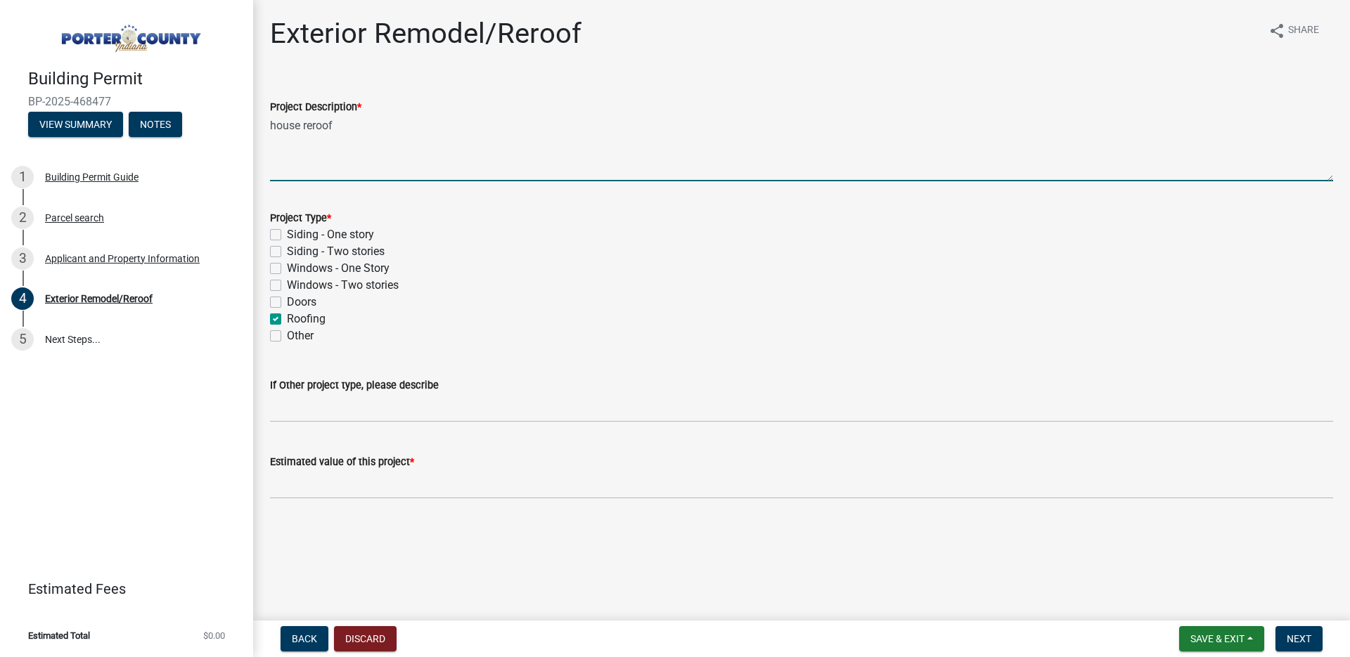
checkbox input "false"
checkbox input "true"
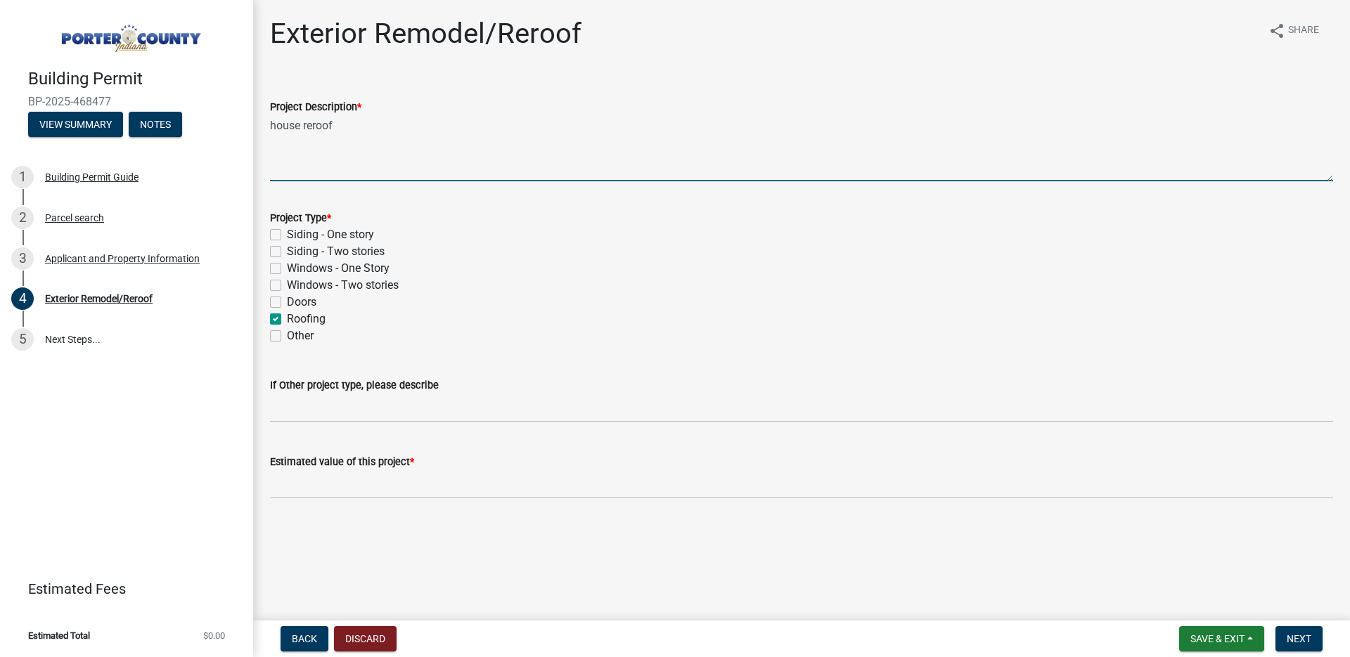
checkbox input "false"
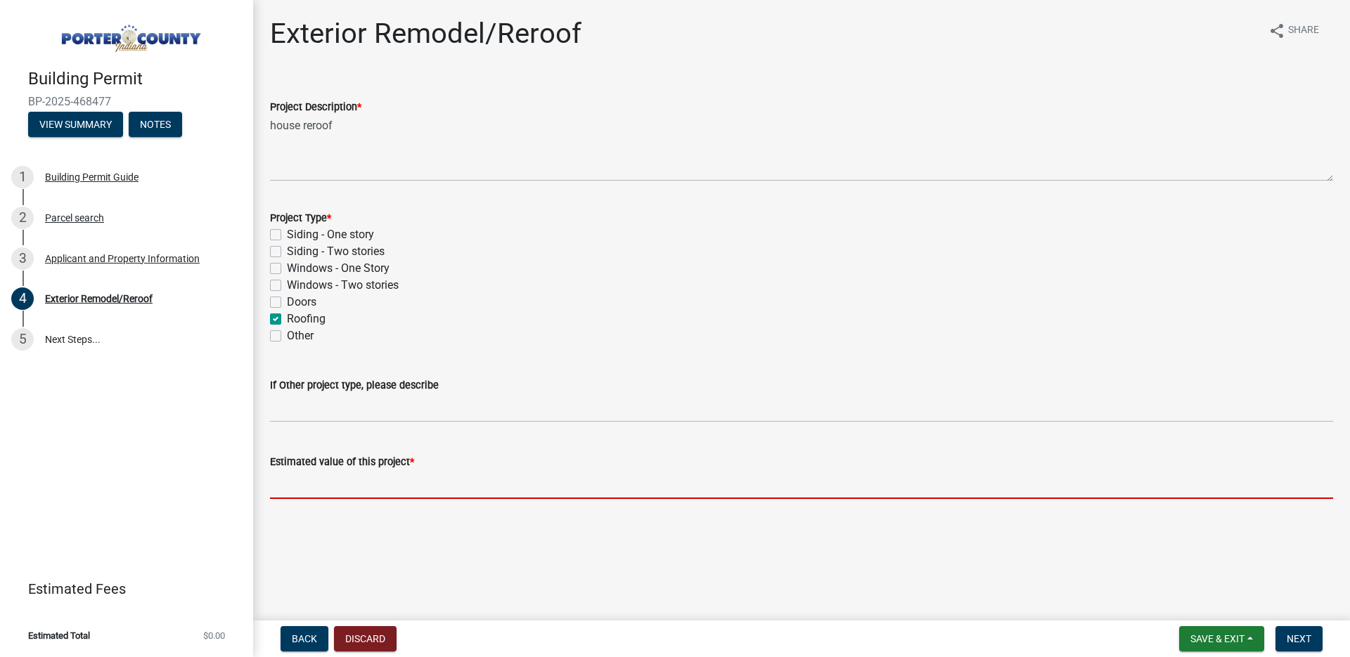
click at [356, 492] on input "text" at bounding box center [801, 484] width 1063 height 29
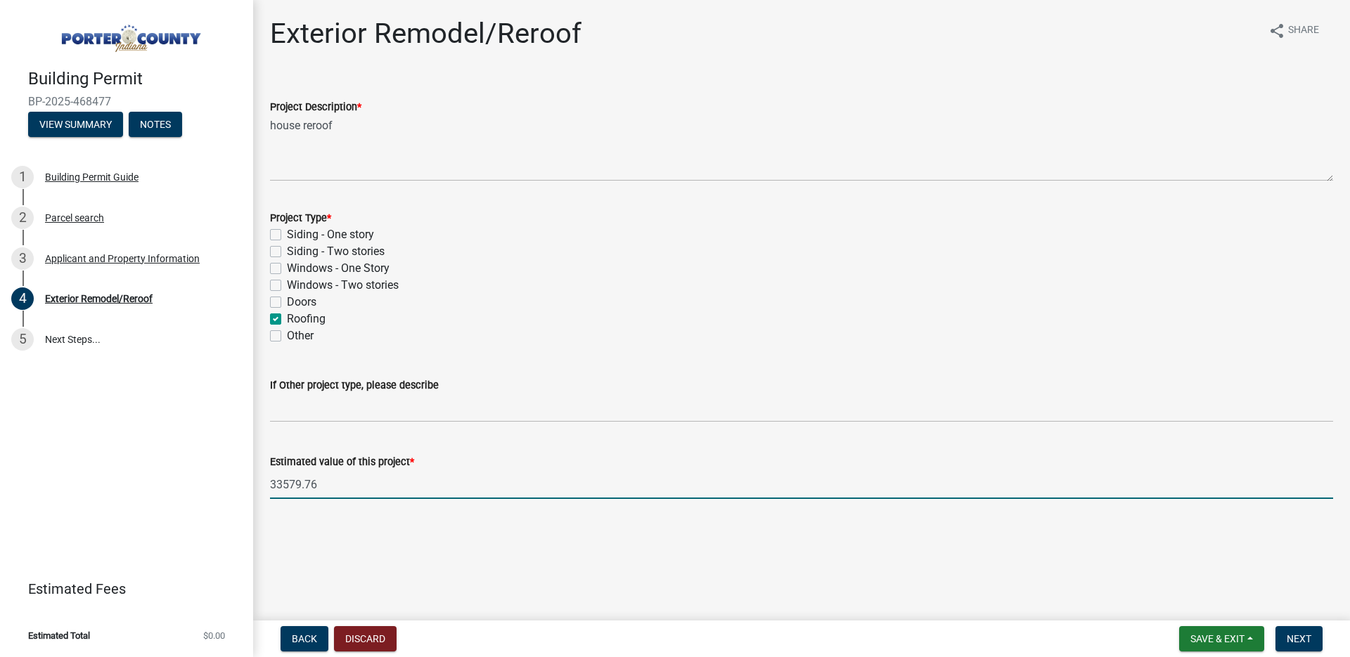
type input "33579.76"
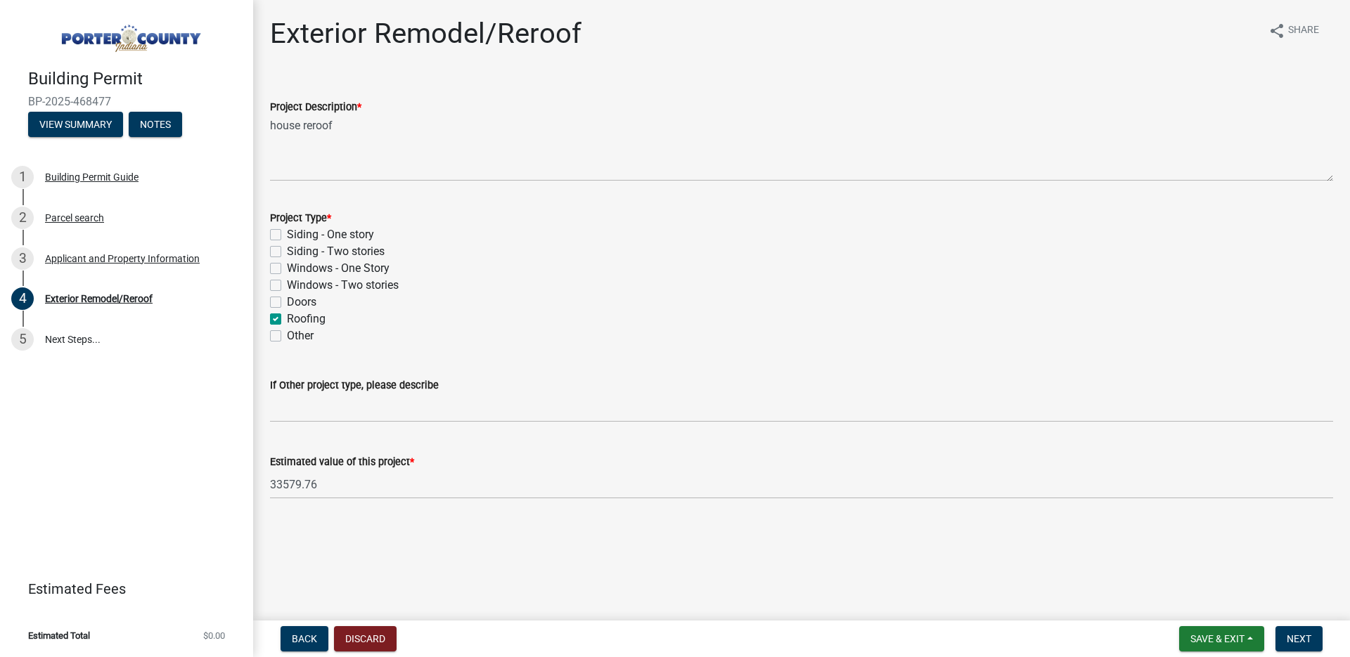
click at [1271, 636] on form "Save & Exit Save Save & Exit Next" at bounding box center [1250, 638] width 155 height 25
click at [1279, 637] on button "Next" at bounding box center [1298, 638] width 47 height 25
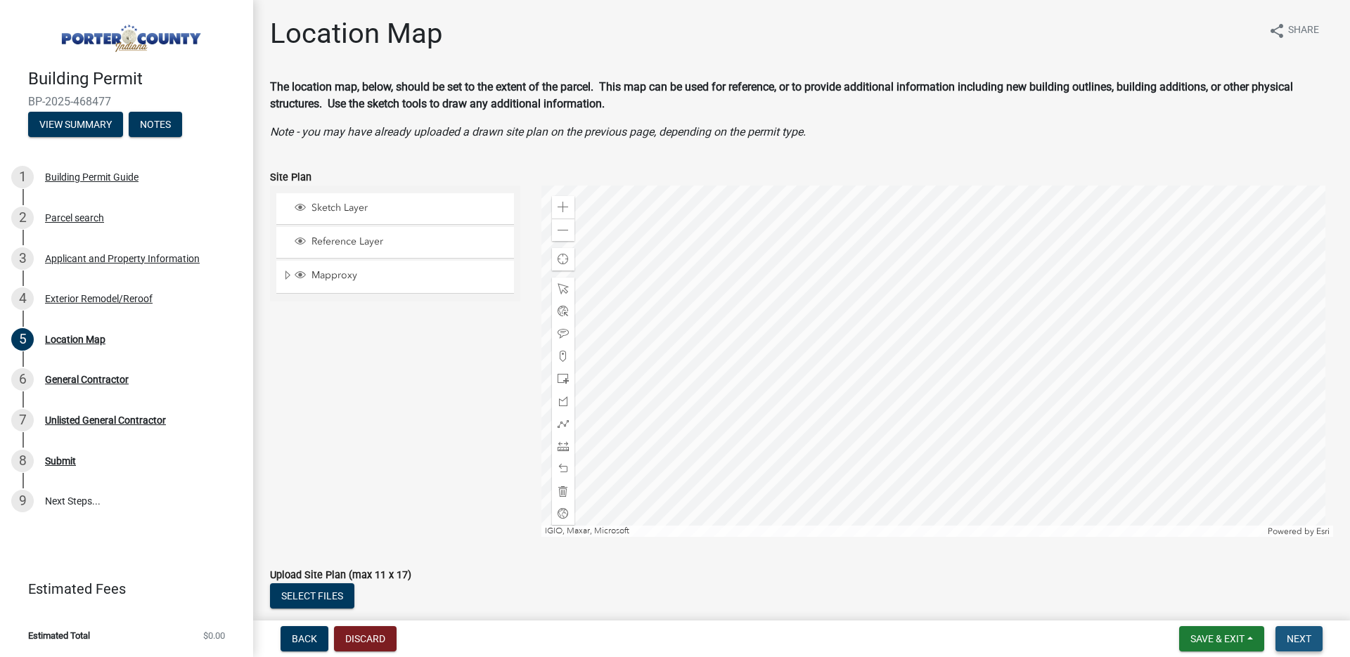
click at [1285, 635] on button "Next" at bounding box center [1298, 638] width 47 height 25
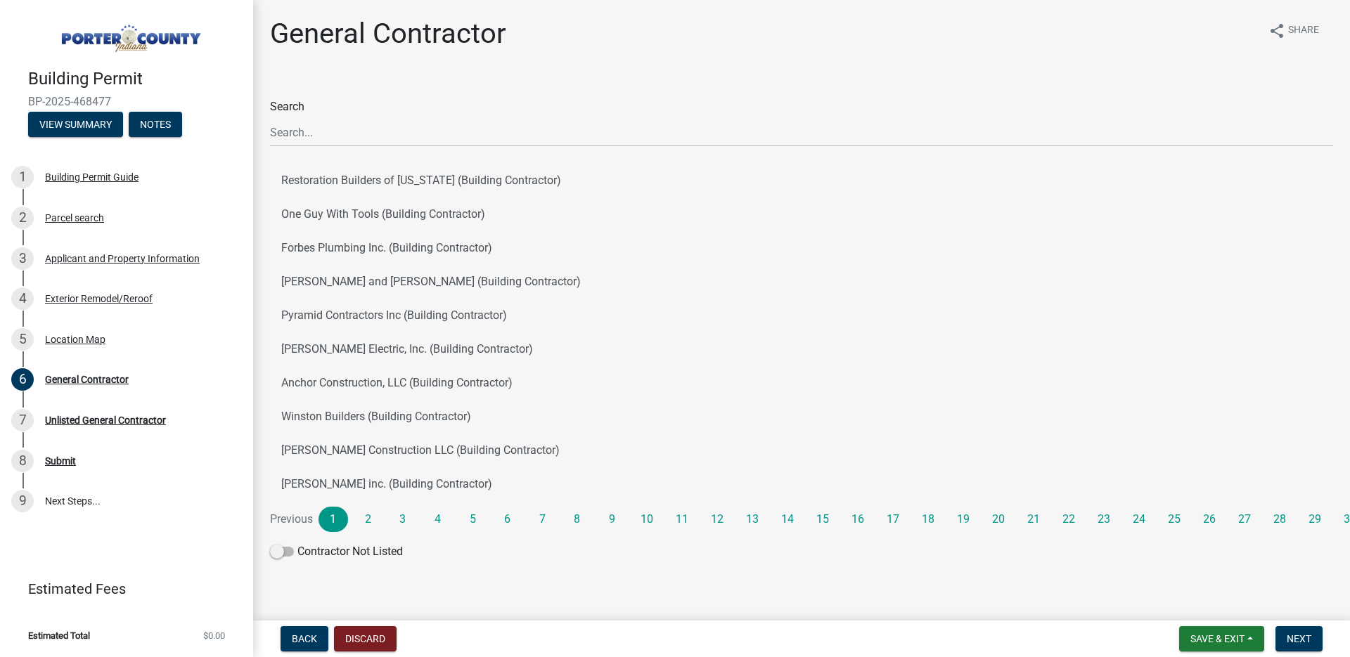
click at [314, 147] on div "Search Restoration Builders of Illinois (Building Contractor) One Guy With Tool…" at bounding box center [801, 331] width 1063 height 467
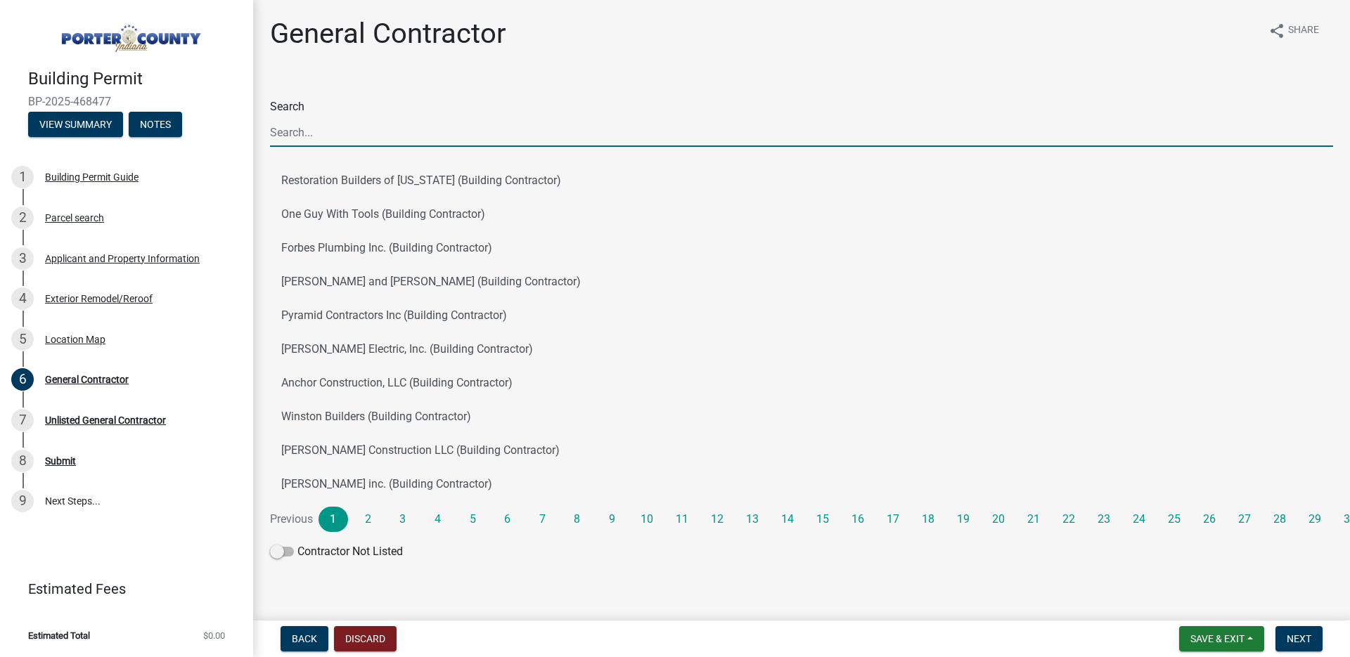
click at [311, 137] on input "Search" at bounding box center [801, 132] width 1063 height 29
type input "goodwin construction"
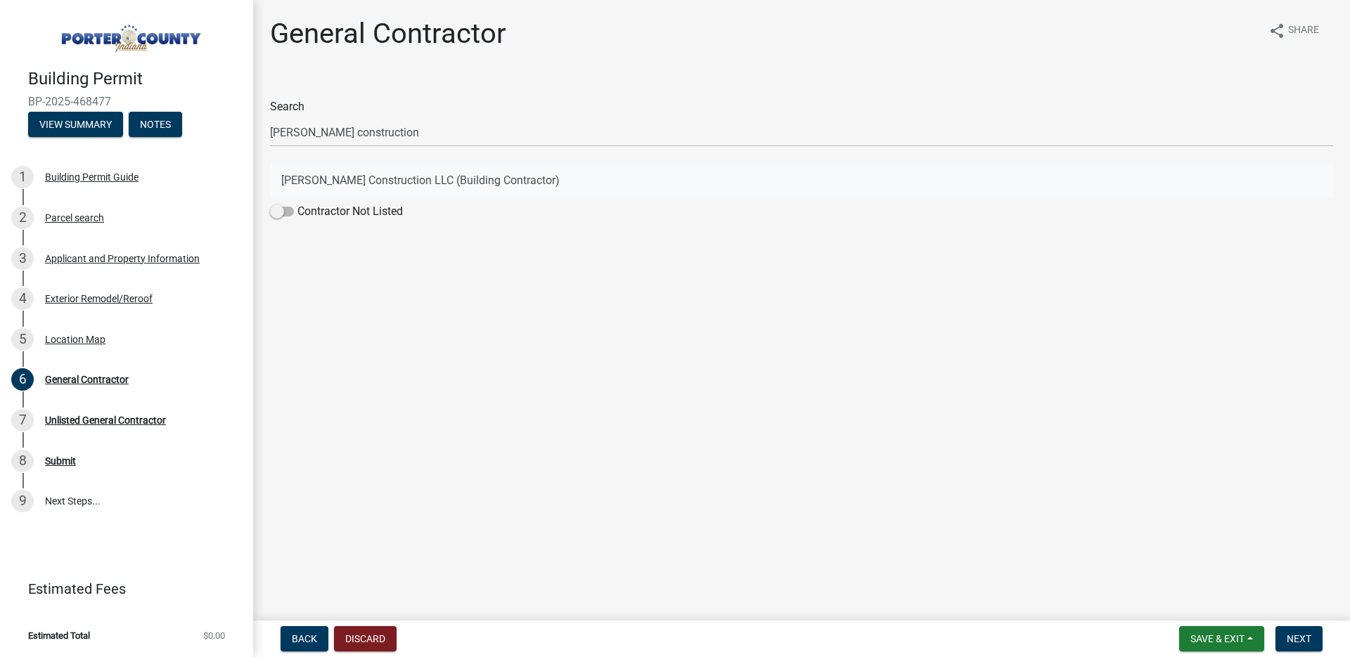
click at [375, 176] on button "Goodwin Construction LLC (Building Contractor)" at bounding box center [801, 181] width 1063 height 34
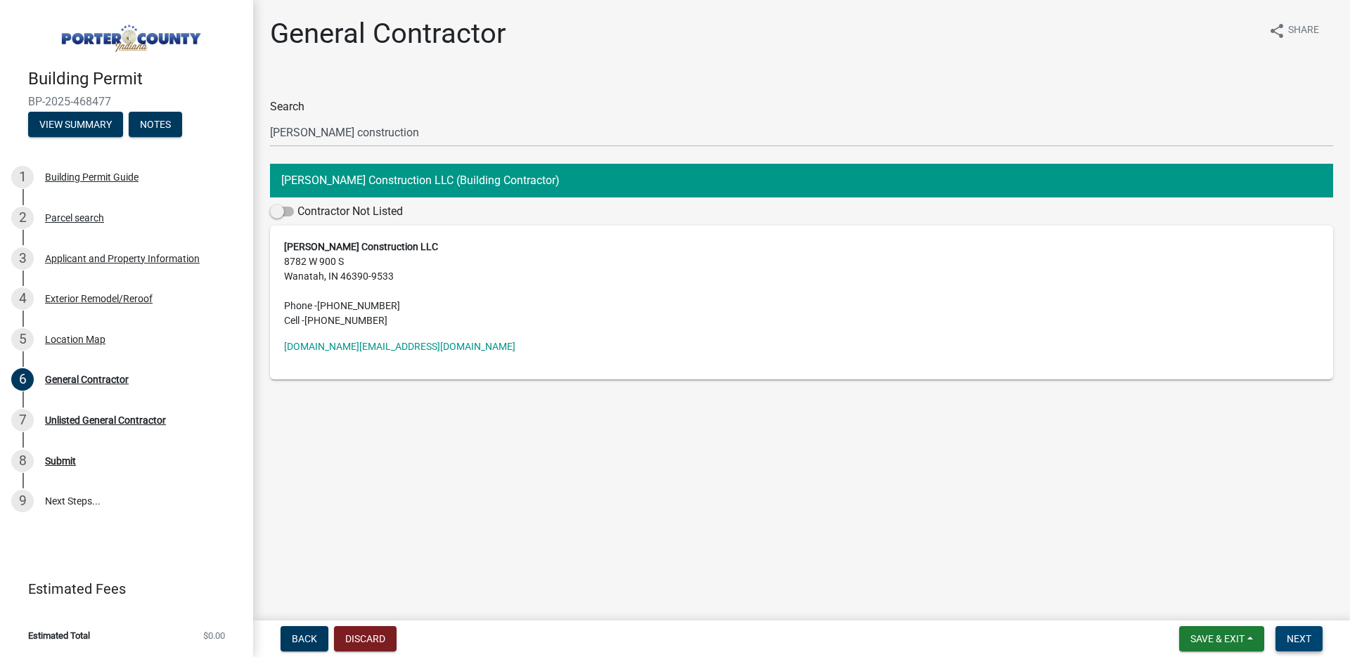
click at [1297, 633] on span "Next" at bounding box center [1298, 638] width 25 height 11
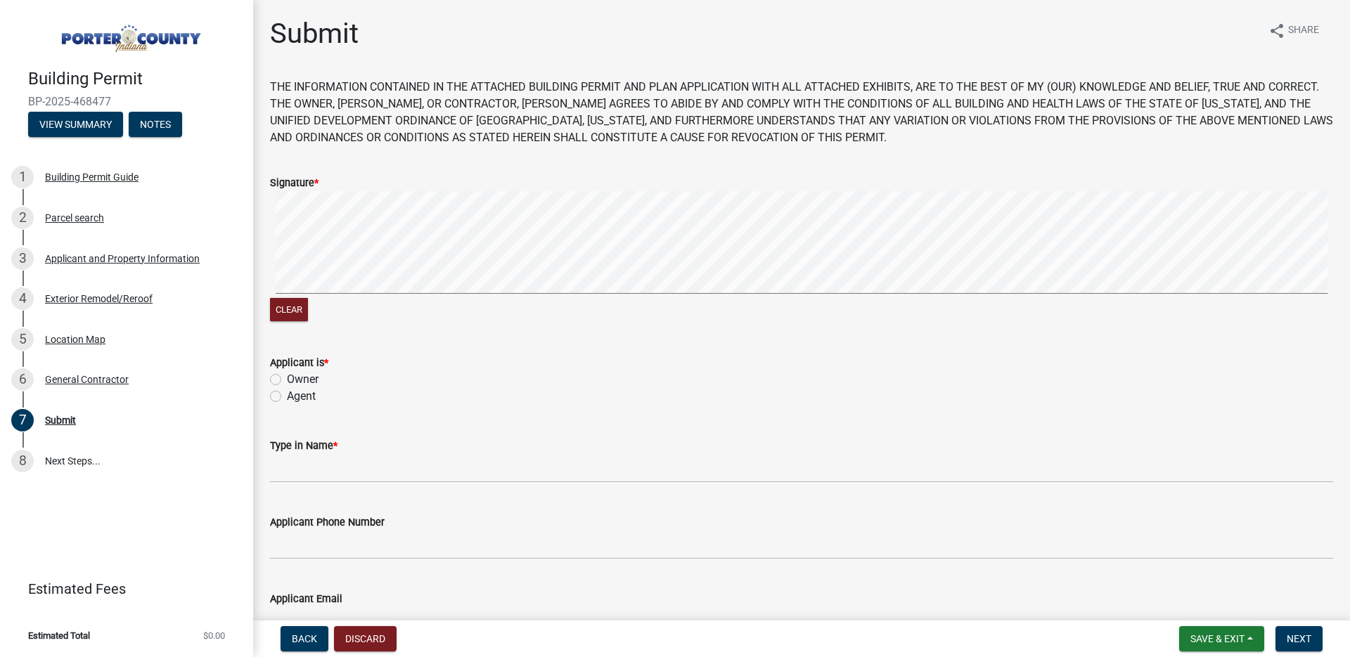
click at [287, 401] on label "Agent" at bounding box center [301, 396] width 29 height 17
click at [287, 397] on input "Agent" at bounding box center [291, 392] width 9 height 9
radio input "true"
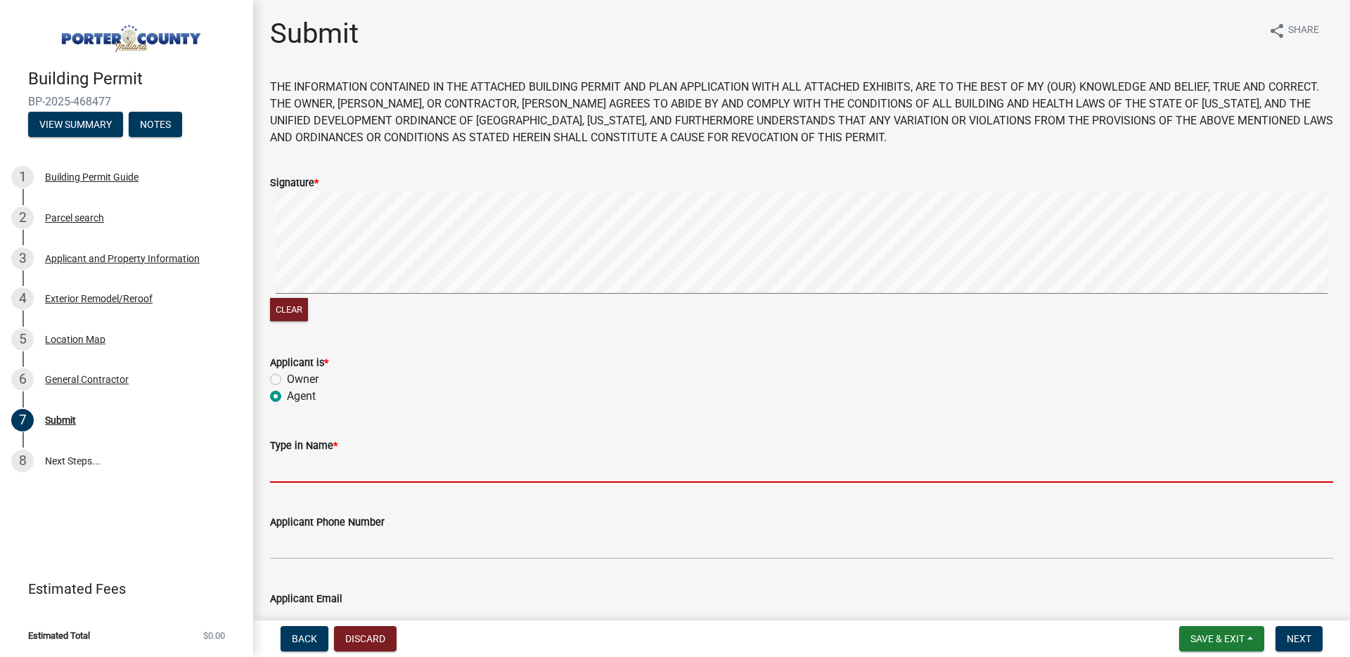
click at [346, 478] on input "Type in Name *" at bounding box center [801, 468] width 1063 height 29
type input "Jeff Goodwin"
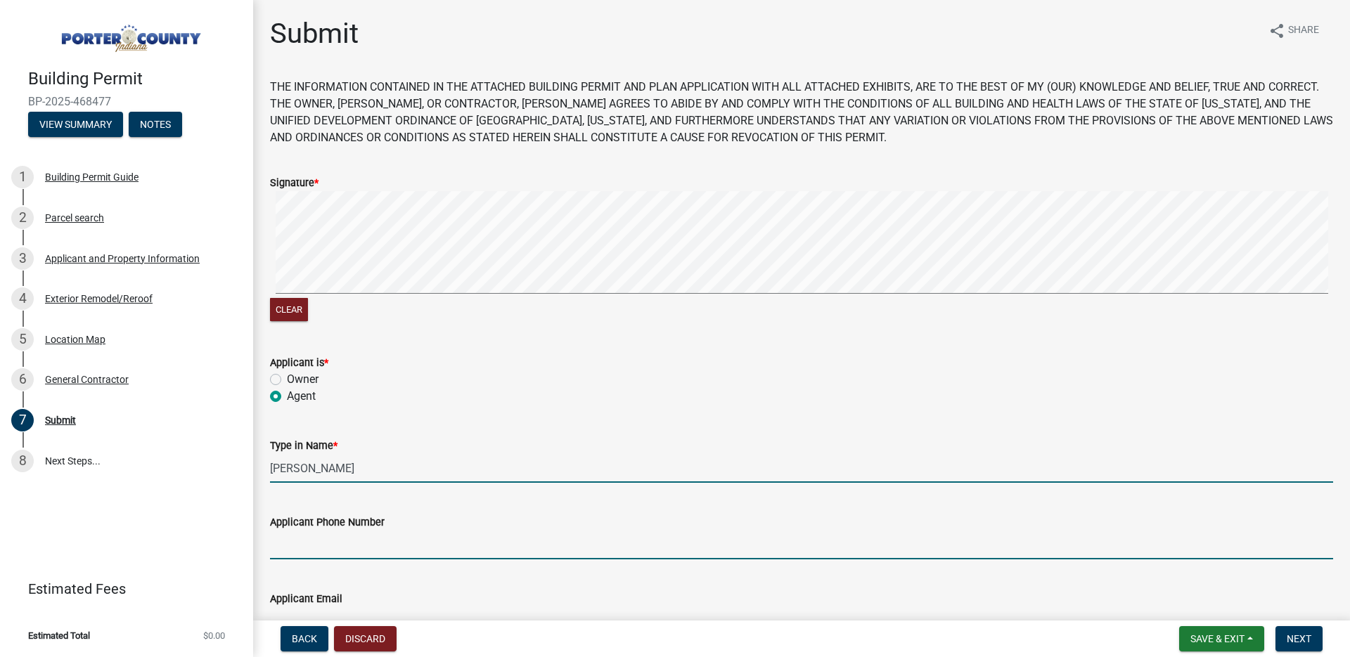
click at [375, 543] on input "Applicant Phone Number" at bounding box center [801, 545] width 1063 height 29
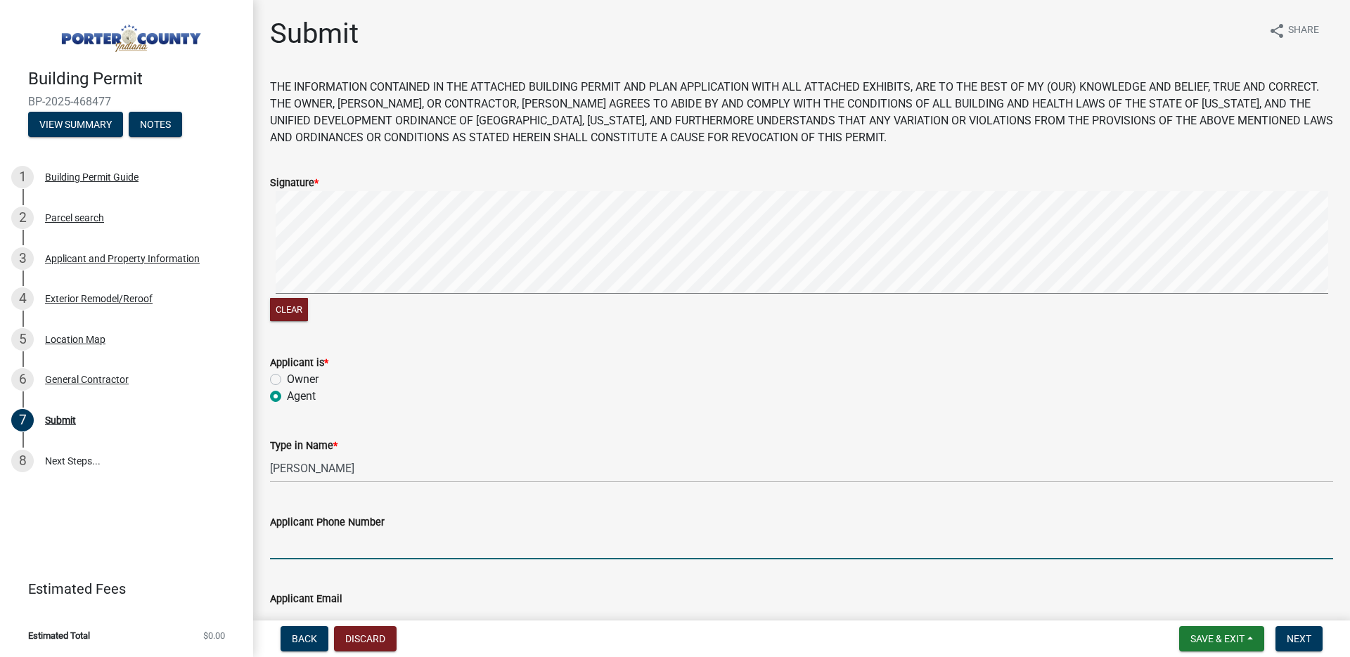
type input "219.508.0308"
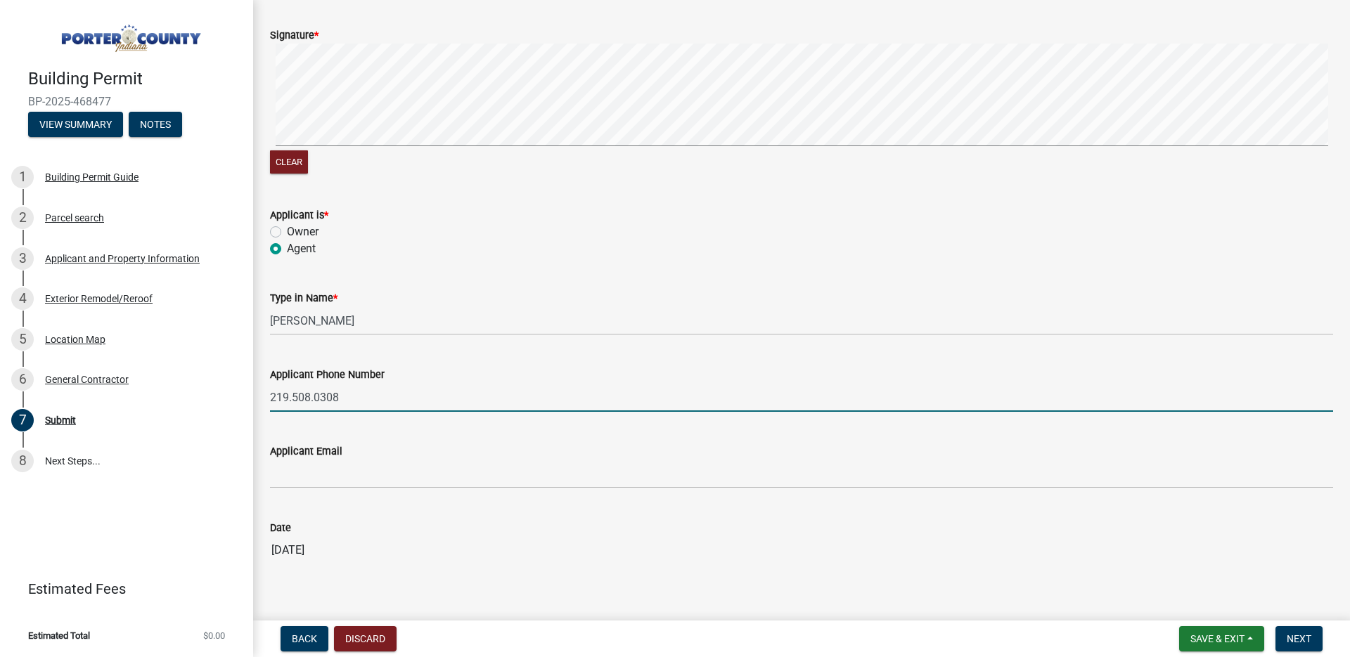
scroll to position [174, 0]
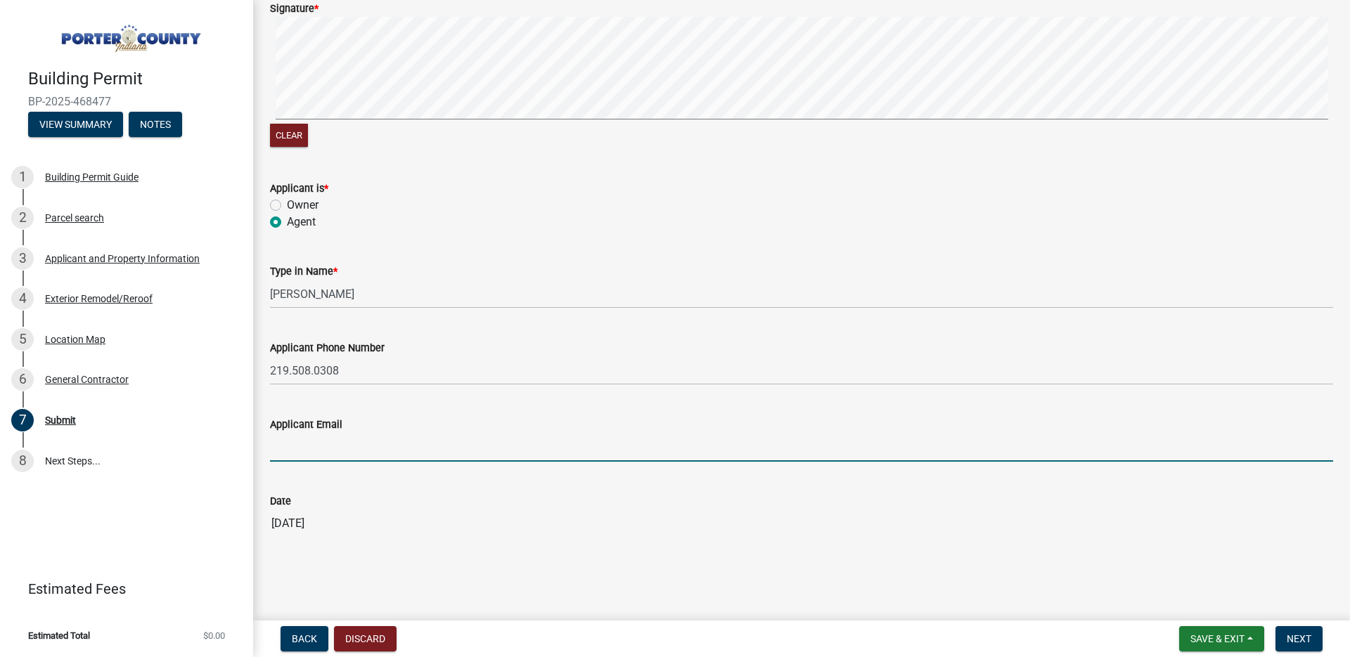
click at [316, 455] on input "Applicant Email" at bounding box center [801, 447] width 1063 height 29
type input "jgoodwinconstruction.llc@gmail.com"
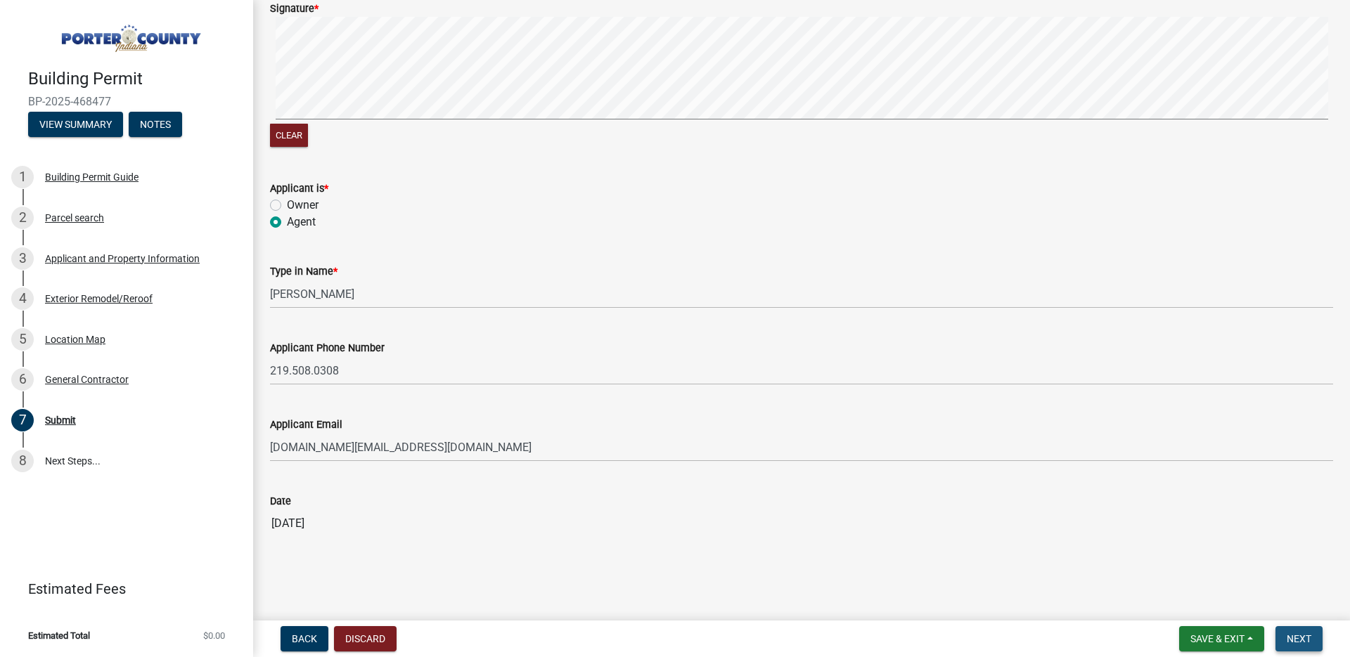
click at [1302, 630] on button "Next" at bounding box center [1298, 638] width 47 height 25
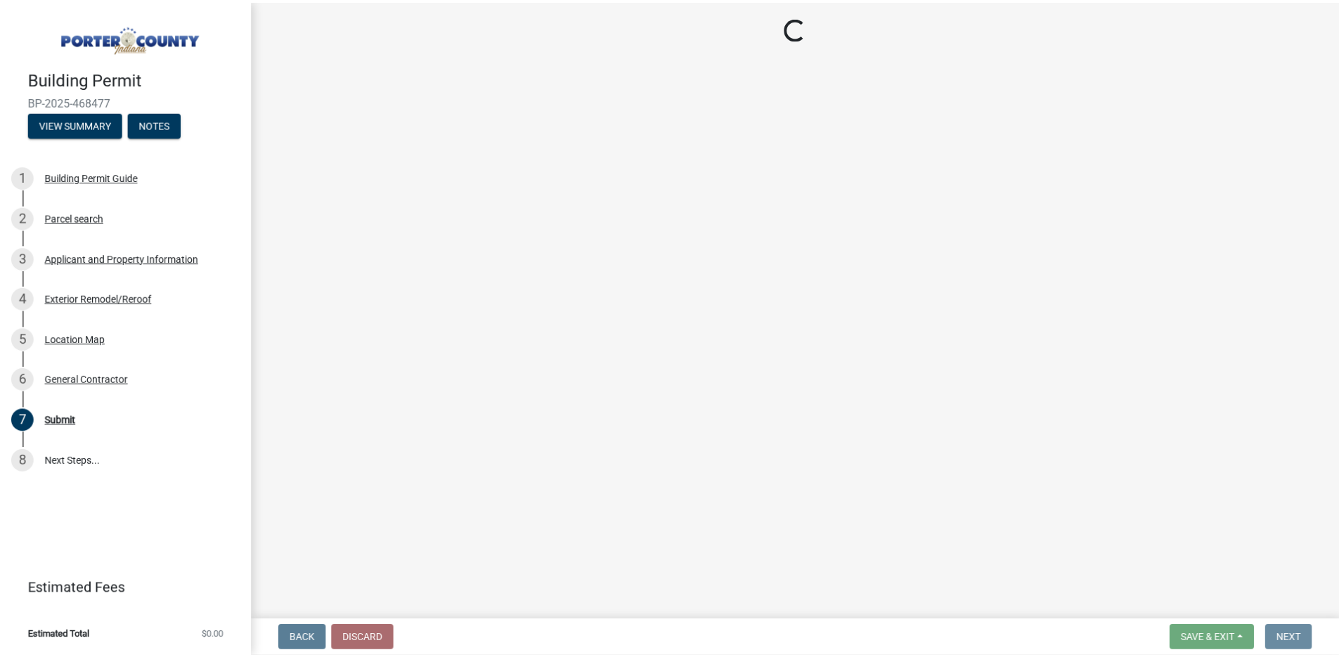
scroll to position [0, 0]
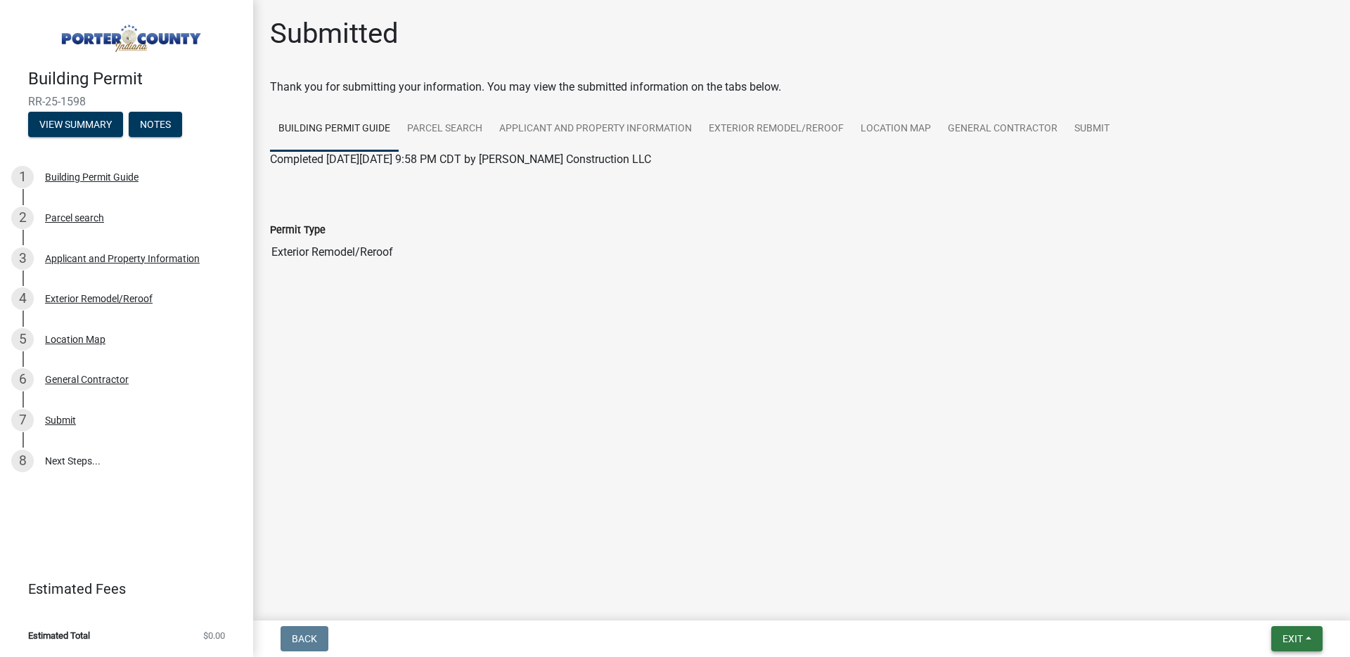
click at [1304, 630] on button "Exit" at bounding box center [1296, 638] width 51 height 25
click at [1279, 631] on button "Exit" at bounding box center [1296, 638] width 51 height 25
click at [1293, 636] on span "Exit" at bounding box center [1292, 638] width 20 height 11
click at [1270, 604] on button "Save & Exit" at bounding box center [1266, 602] width 112 height 34
